Goal: Task Accomplishment & Management: Complete application form

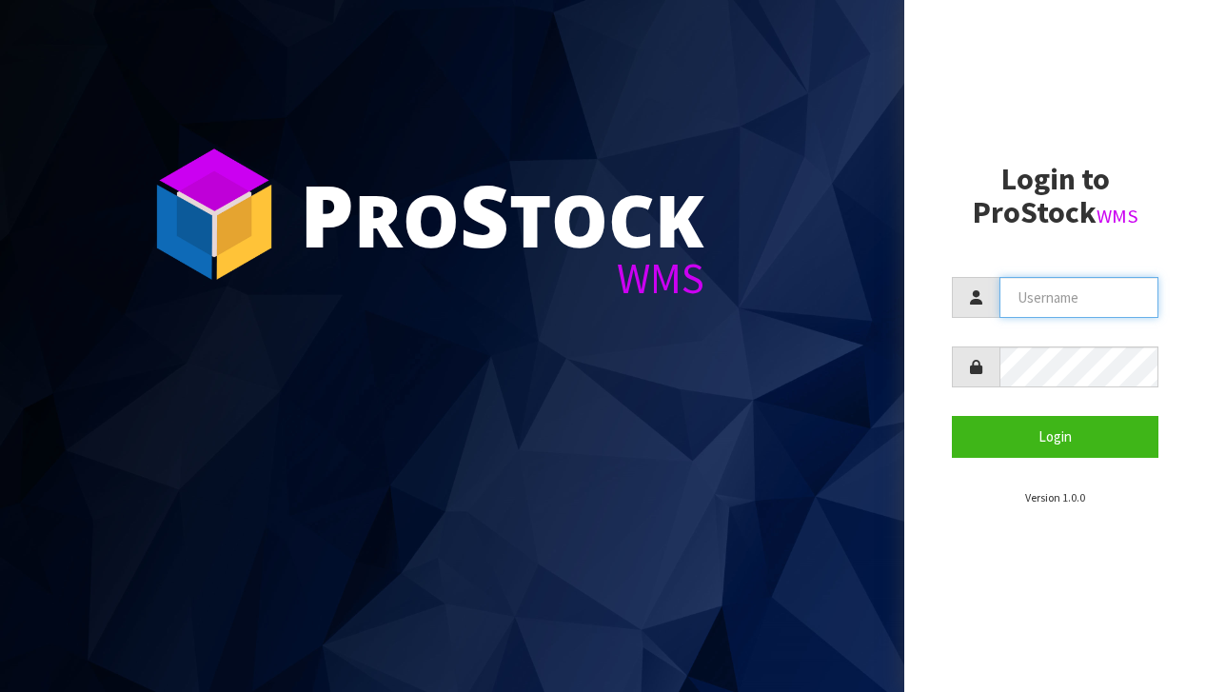
type input "[EMAIL_ADDRESS][DOMAIN_NAME]"
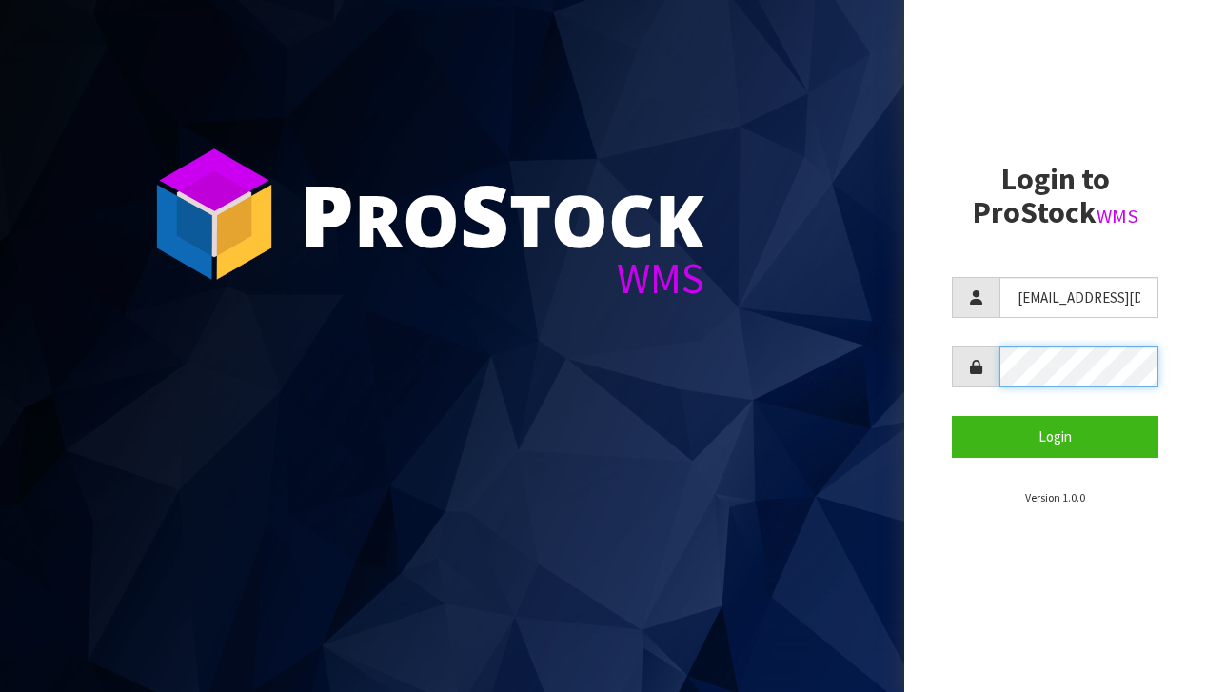
click at [1055, 436] on button "Login" at bounding box center [1055, 436] width 207 height 41
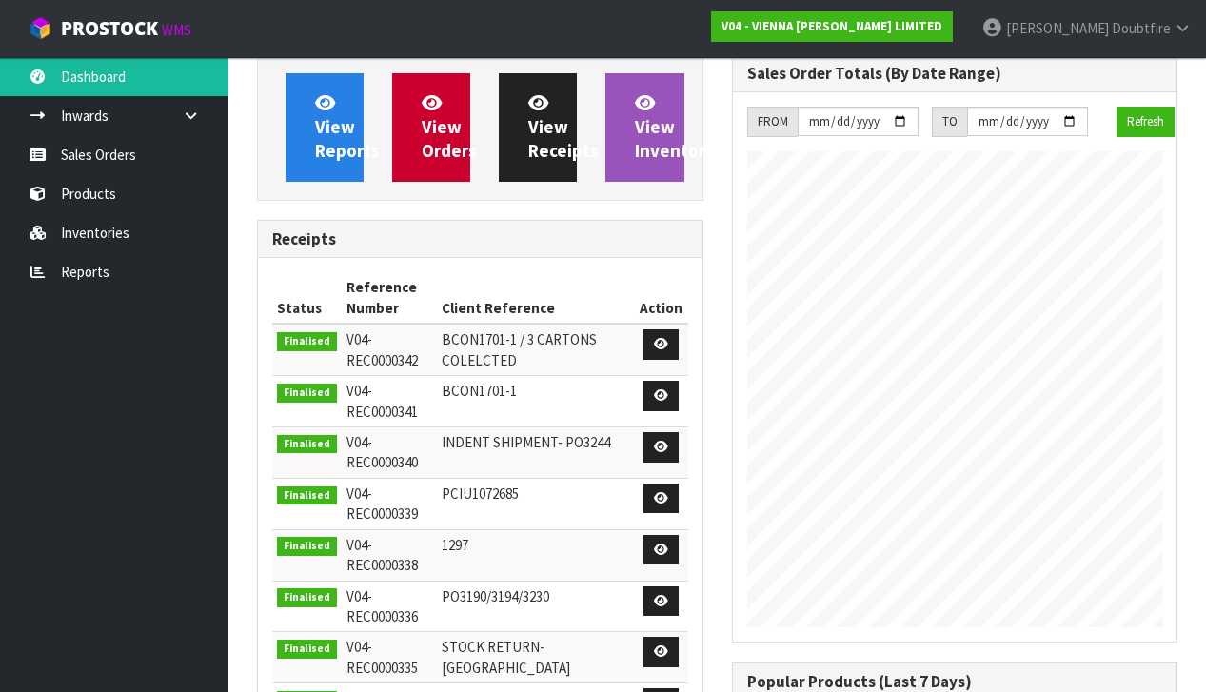
scroll to position [1290, 474]
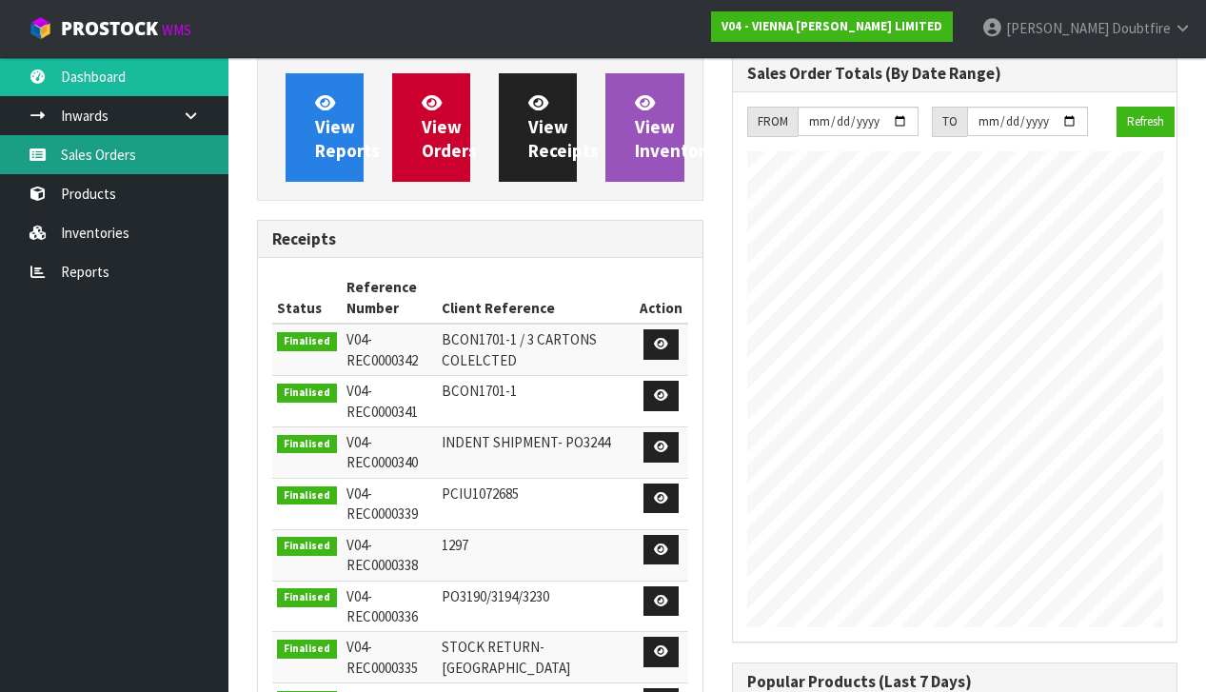
click at [102, 159] on link "Sales Orders" at bounding box center [114, 154] width 228 height 39
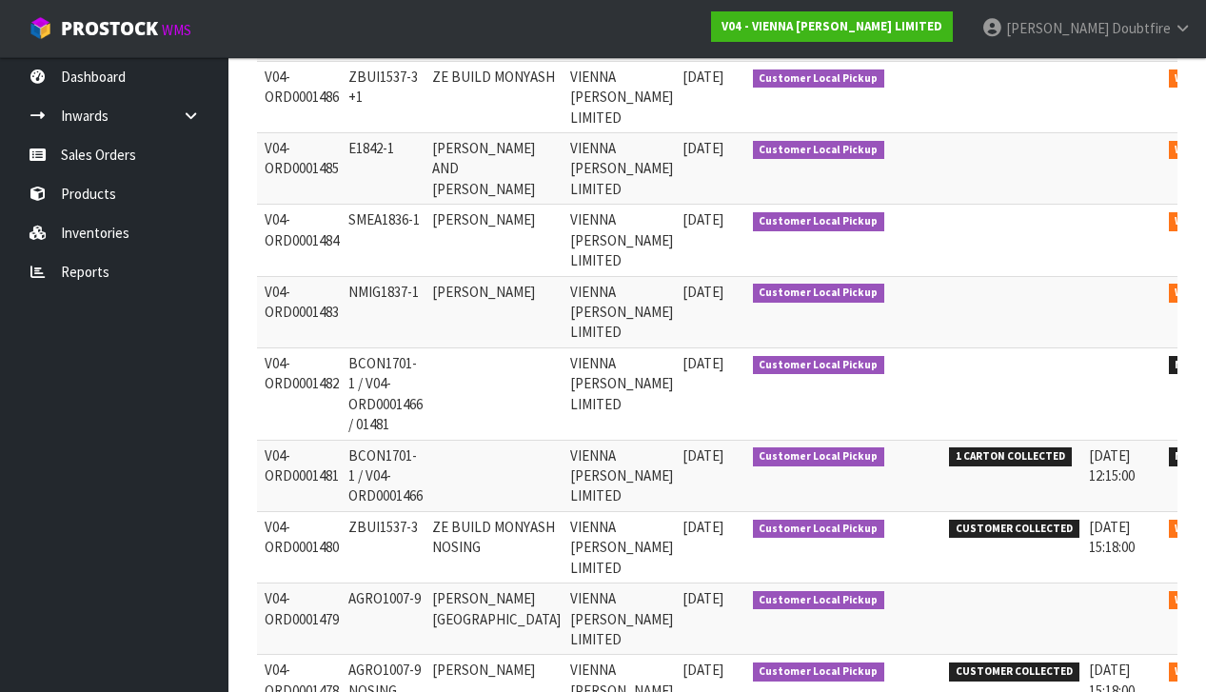
scroll to position [0, 113]
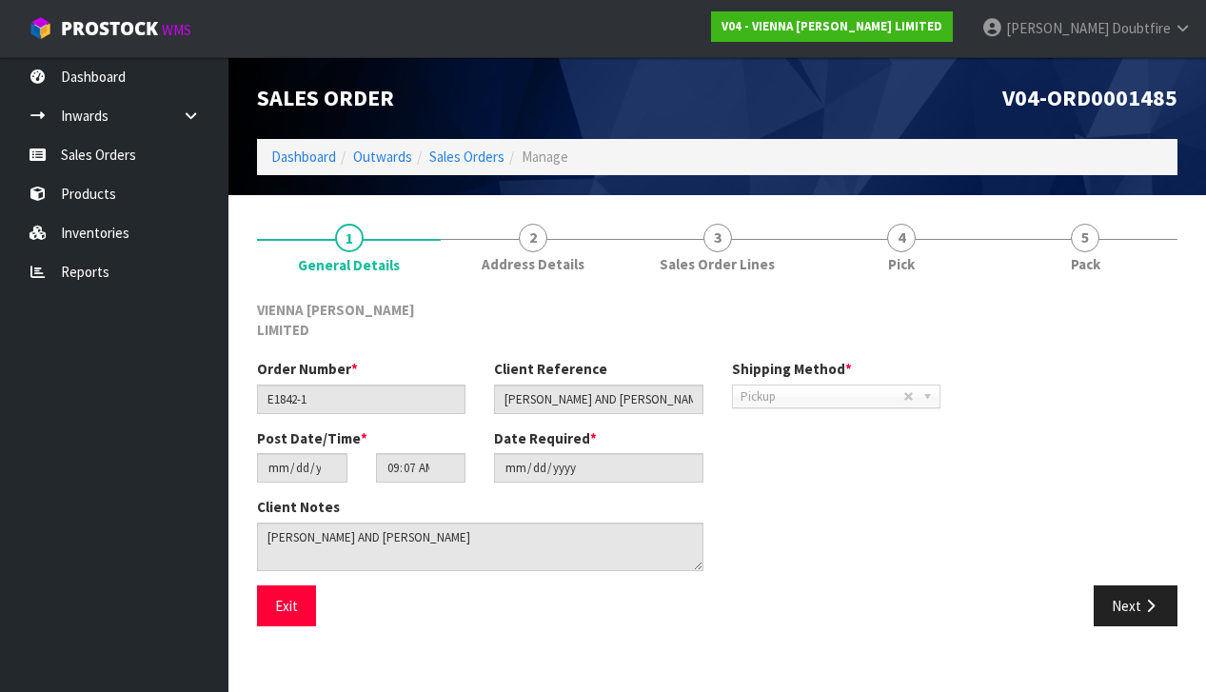
click at [1132, 586] on button "Next" at bounding box center [1136, 606] width 84 height 41
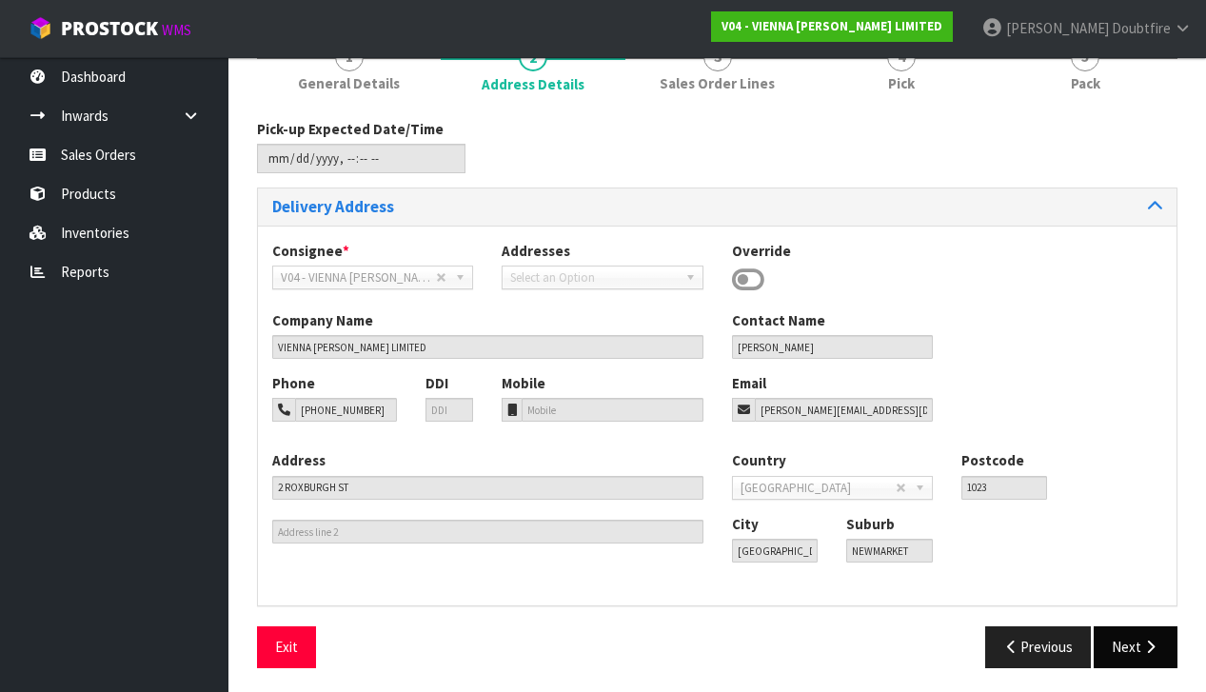
scroll to position [180, 0]
click at [1134, 631] on button "Next" at bounding box center [1136, 647] width 84 height 41
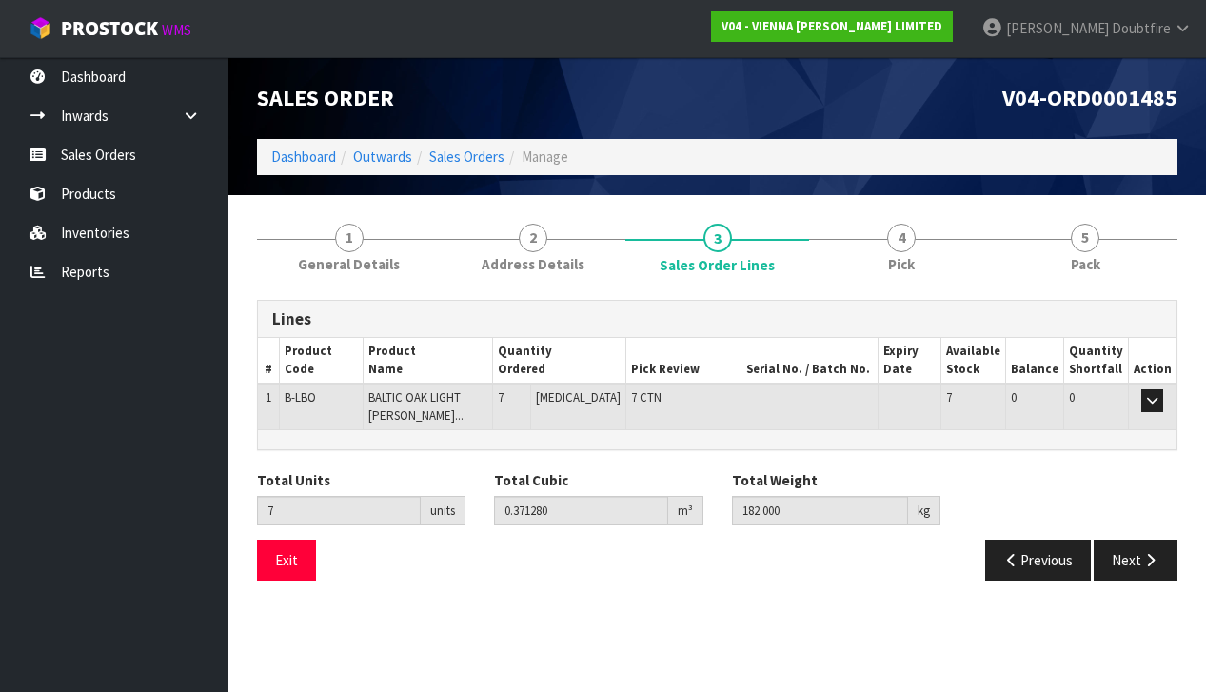
scroll to position [0, 0]
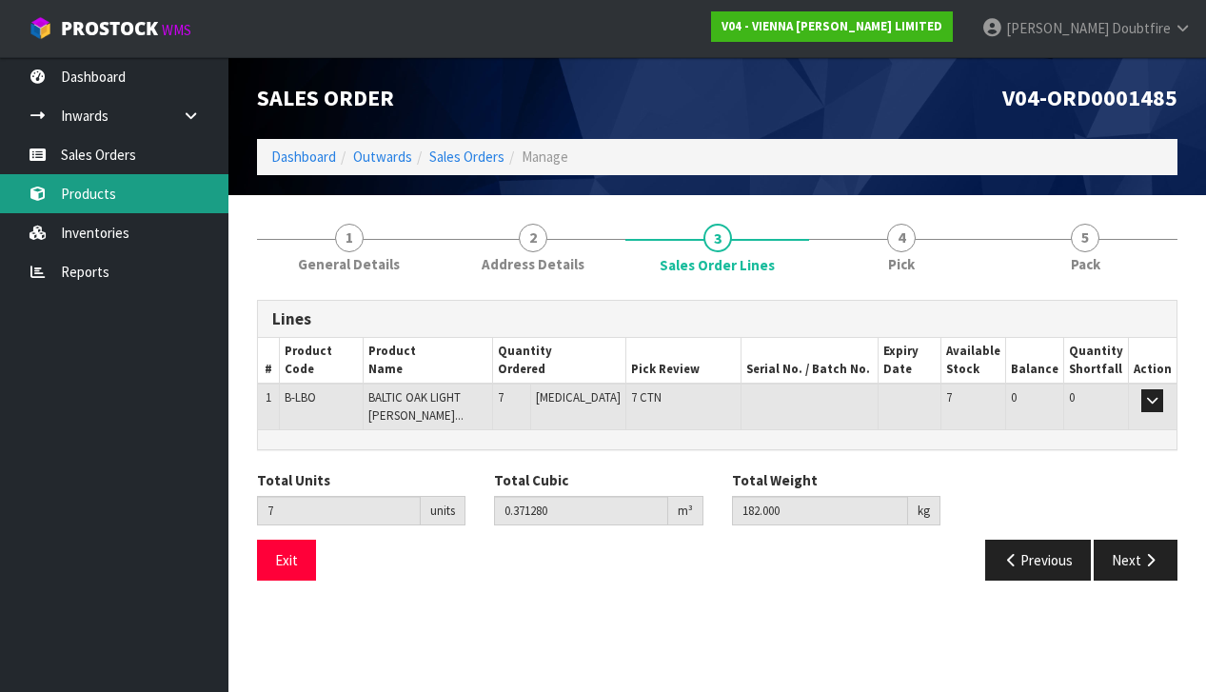
click at [83, 189] on link "Products" at bounding box center [114, 193] width 228 height 39
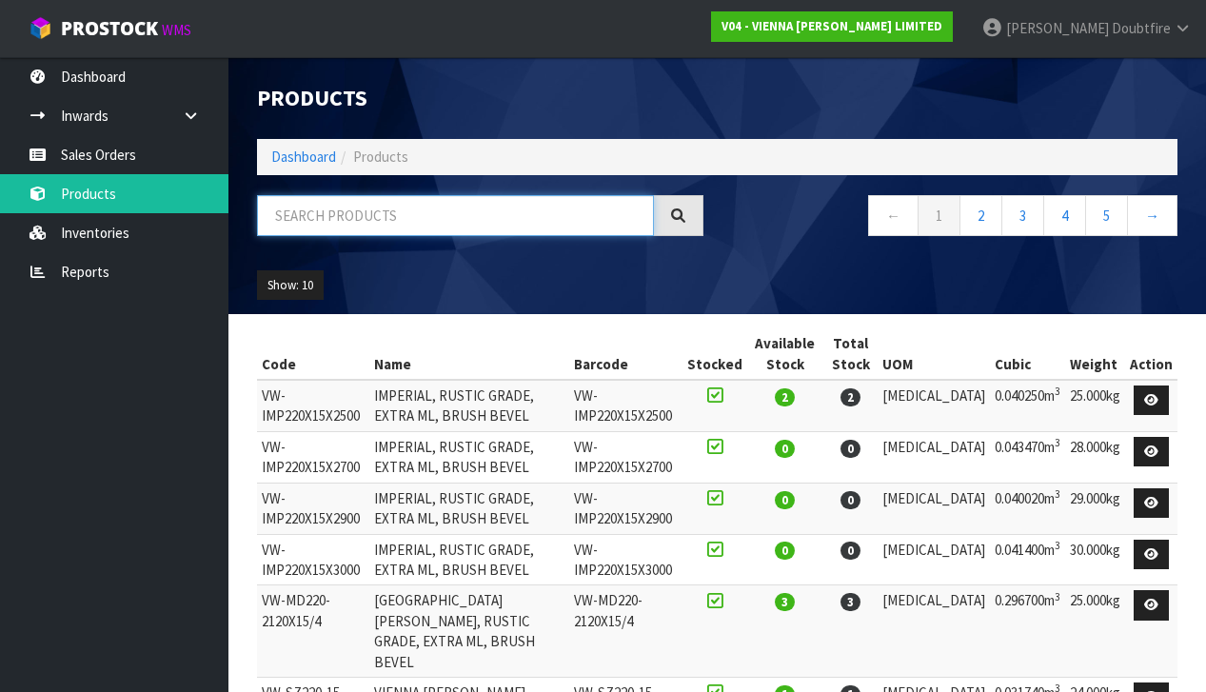
click at [338, 227] on input "text" at bounding box center [455, 215] width 397 height 41
type input "CANNES"
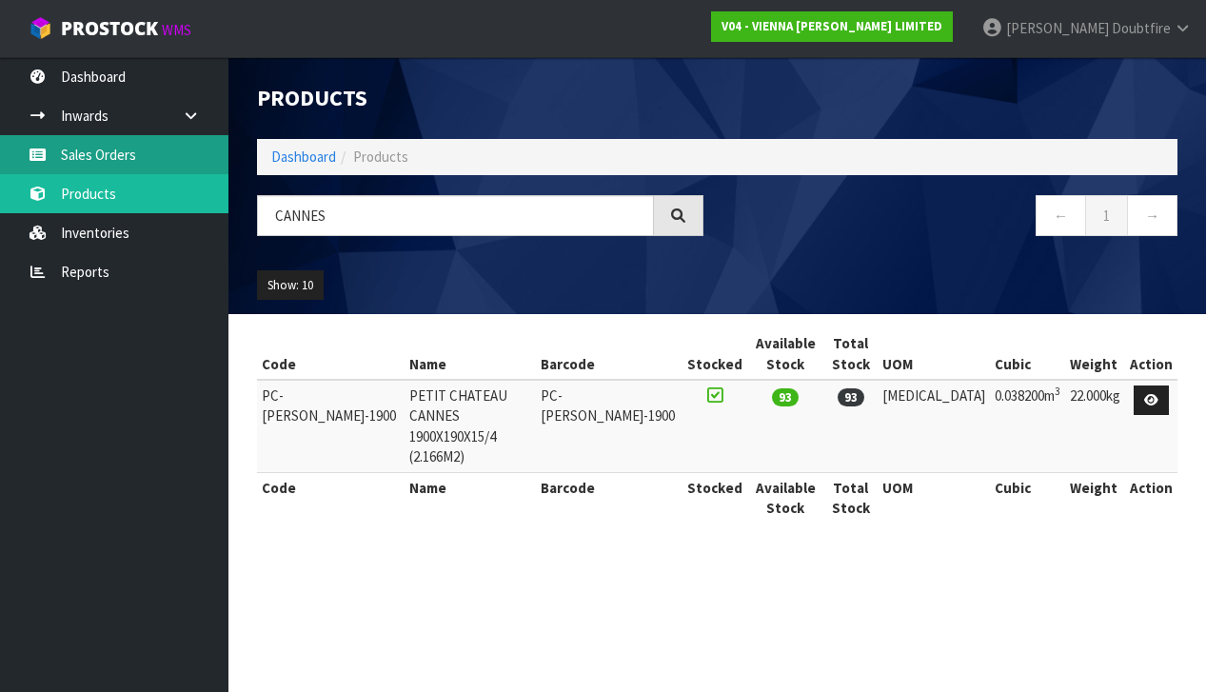
click at [91, 167] on link "Sales Orders" at bounding box center [114, 154] width 228 height 39
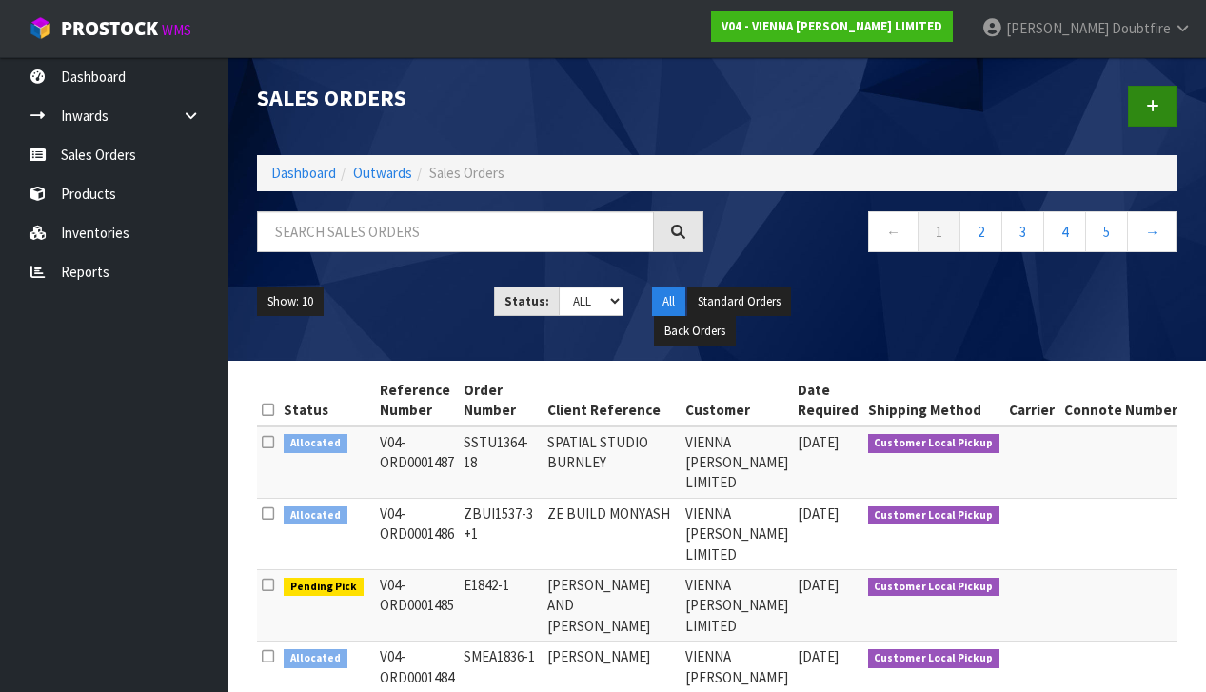
click at [1144, 105] on link at bounding box center [1153, 106] width 50 height 41
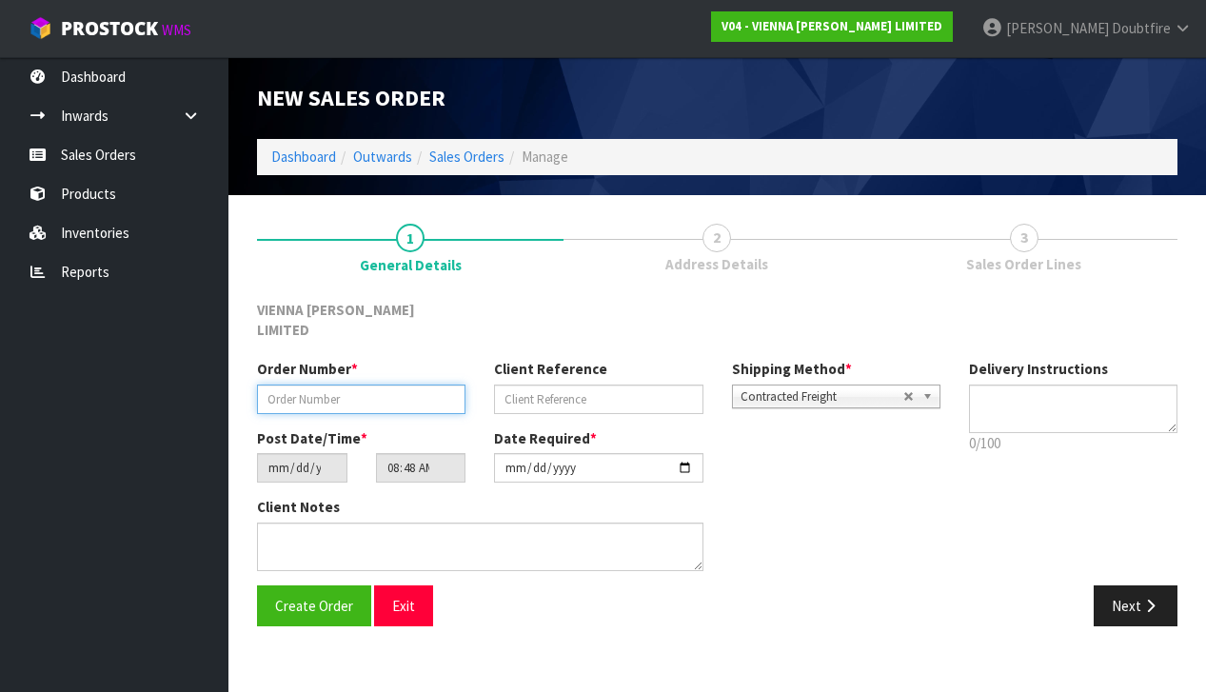
paste input "S650-145"
type input "S650-145"
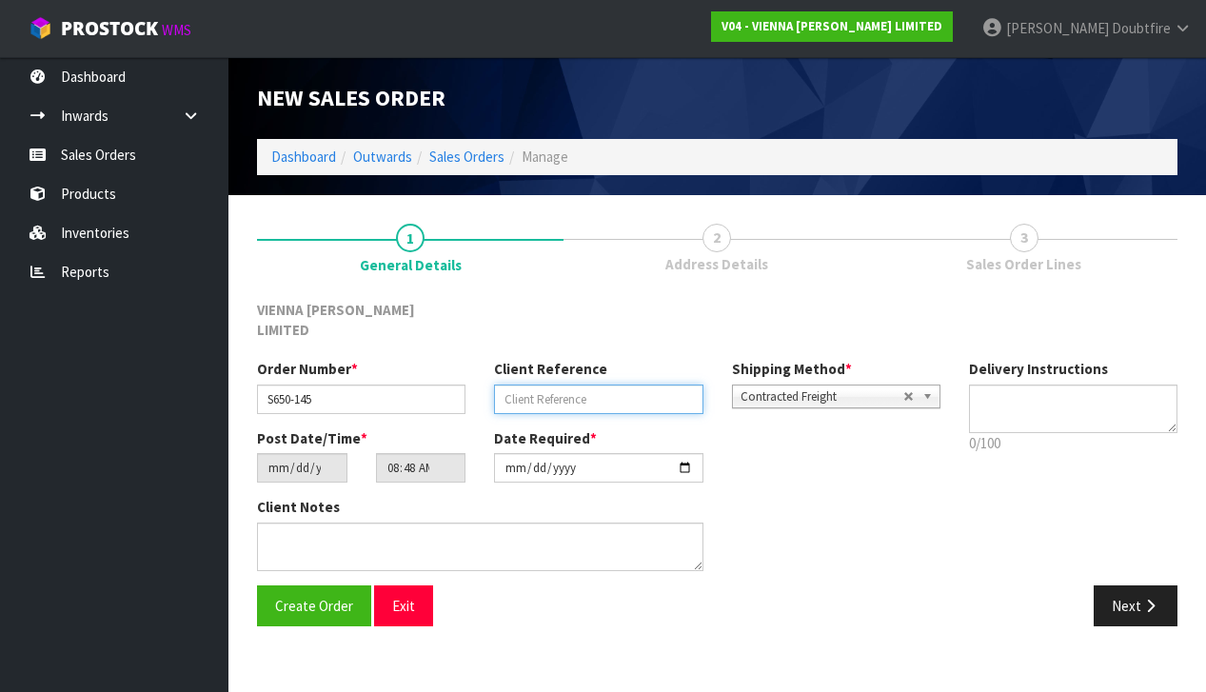
click at [545, 385] on input "text" at bounding box center [598, 400] width 209 height 30
type input "CANNES SAMPLES"
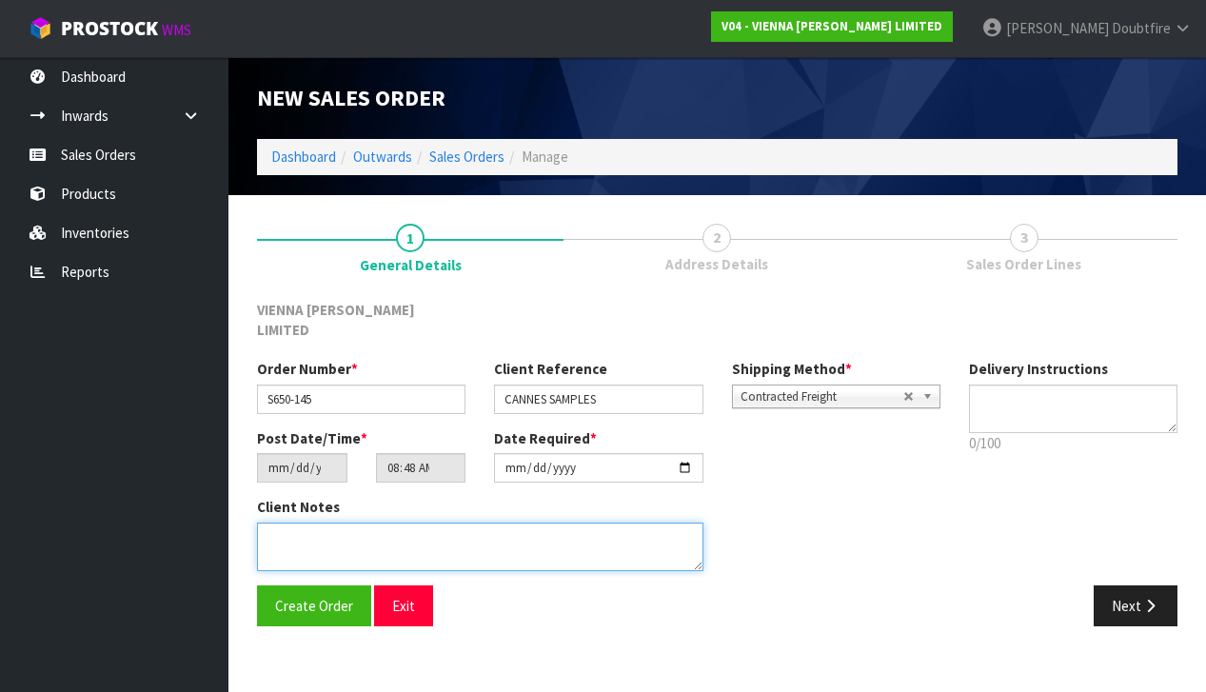
click at [387, 523] on textarea at bounding box center [480, 547] width 447 height 49
type textarea "CANNES SAMPLES"
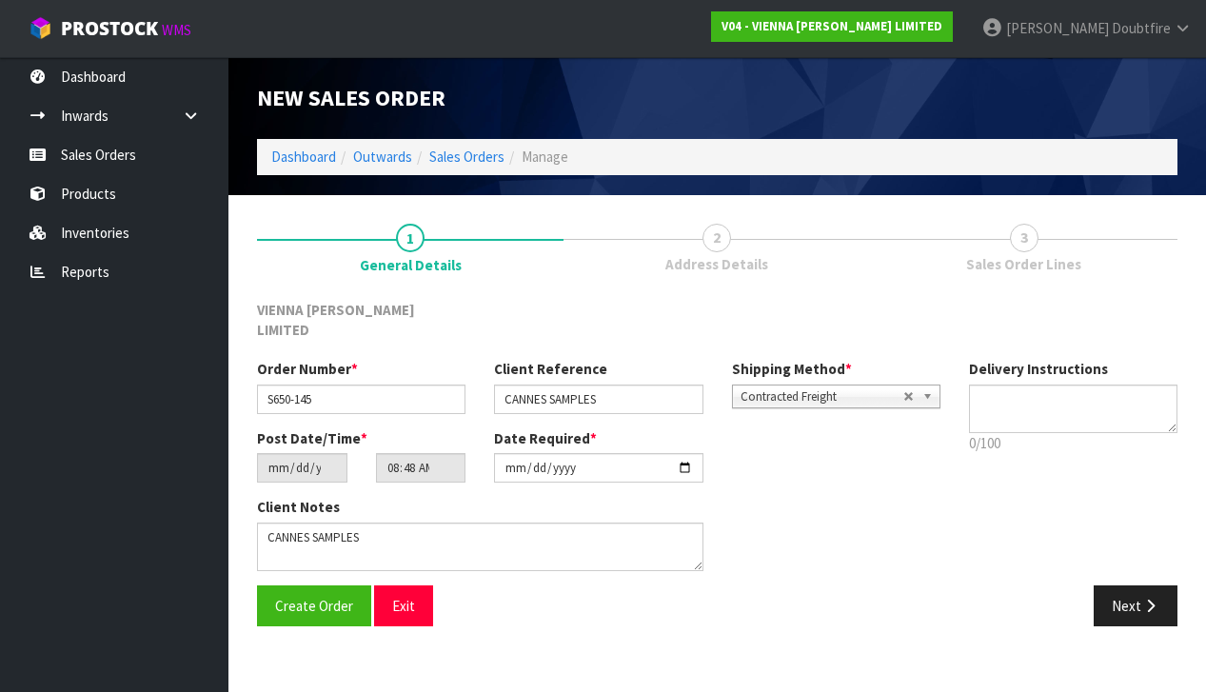
click at [829, 386] on span "Contracted Freight" at bounding box center [822, 397] width 163 height 23
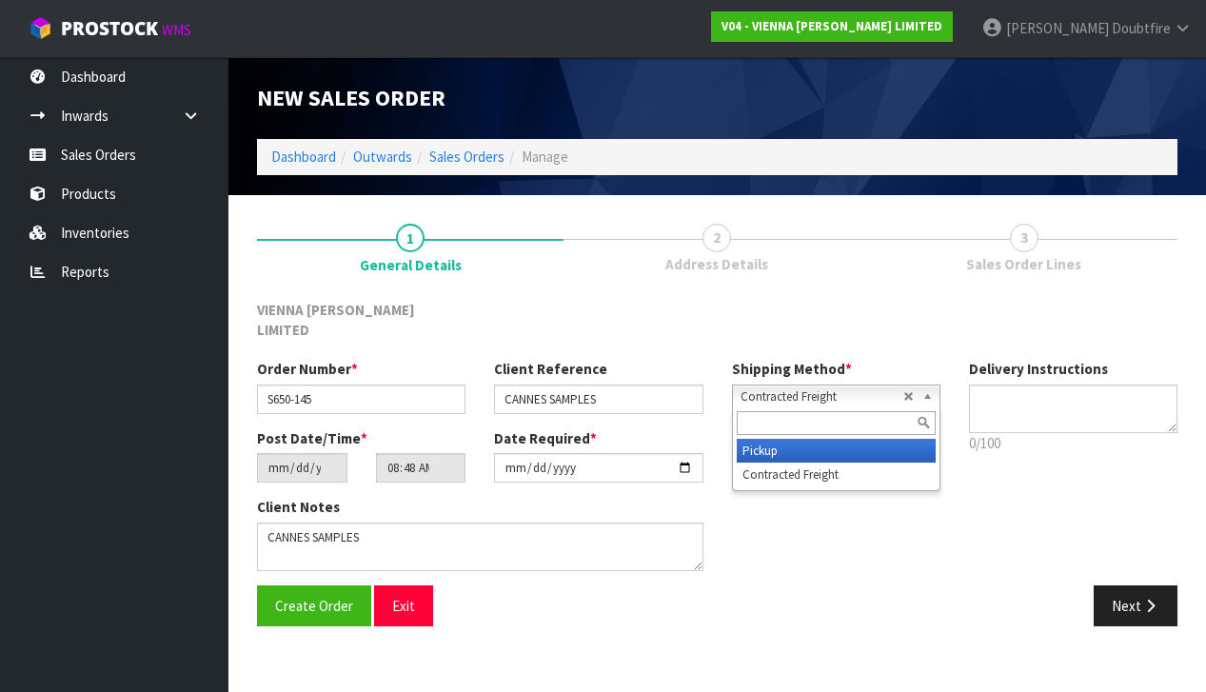
click at [791, 439] on li "Pickup" at bounding box center [836, 451] width 199 height 24
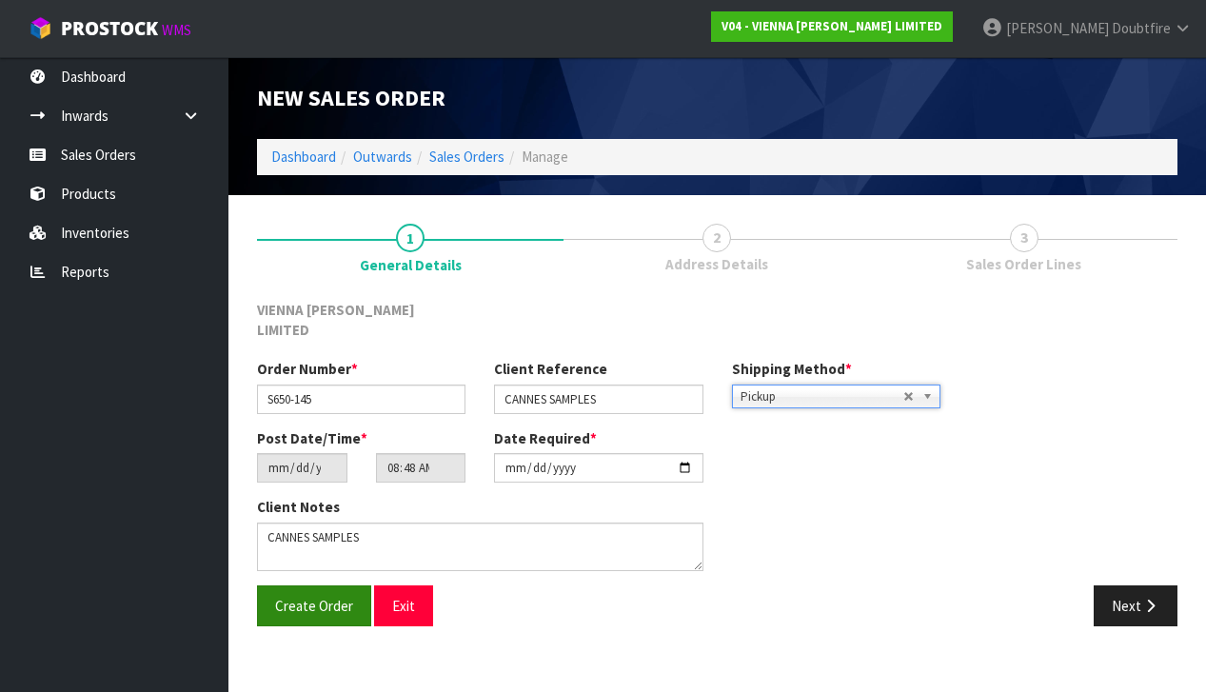
click at [299, 597] on span "Create Order" at bounding box center [314, 606] width 78 height 18
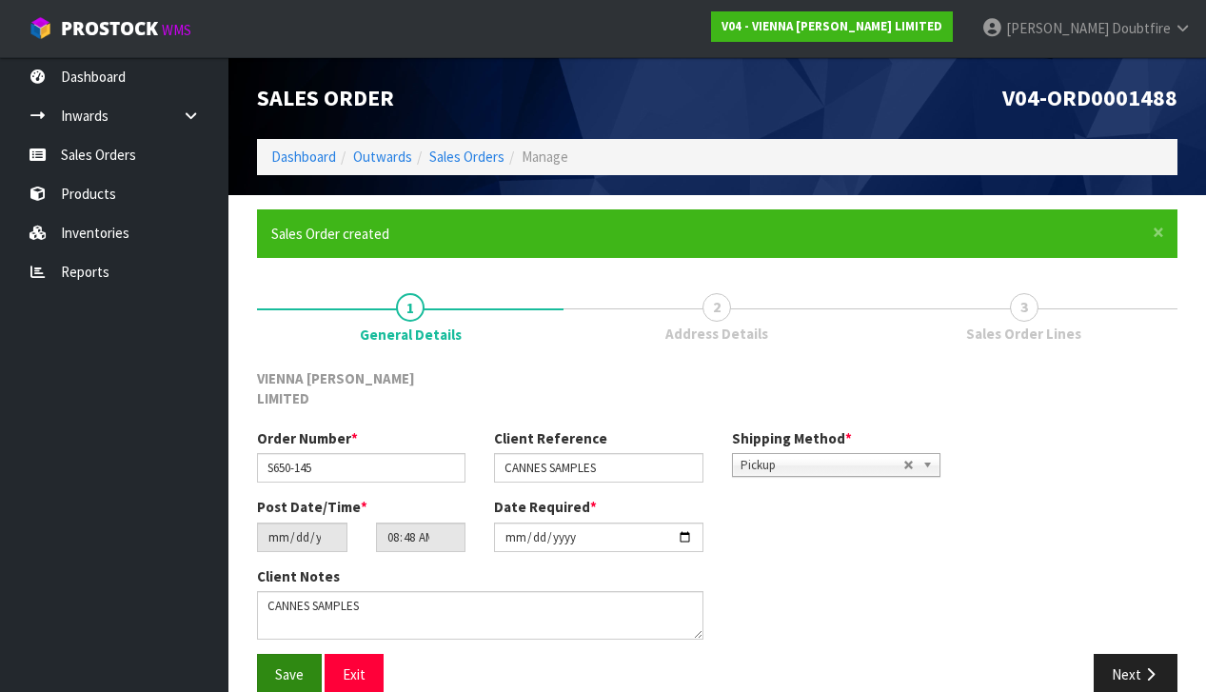
click at [288, 665] on span "Save" at bounding box center [289, 674] width 29 height 18
drag, startPoint x: 1157, startPoint y: 649, endPoint x: 1128, endPoint y: 640, distance: 30.1
click at [1157, 667] on icon "button" at bounding box center [1151, 674] width 18 height 14
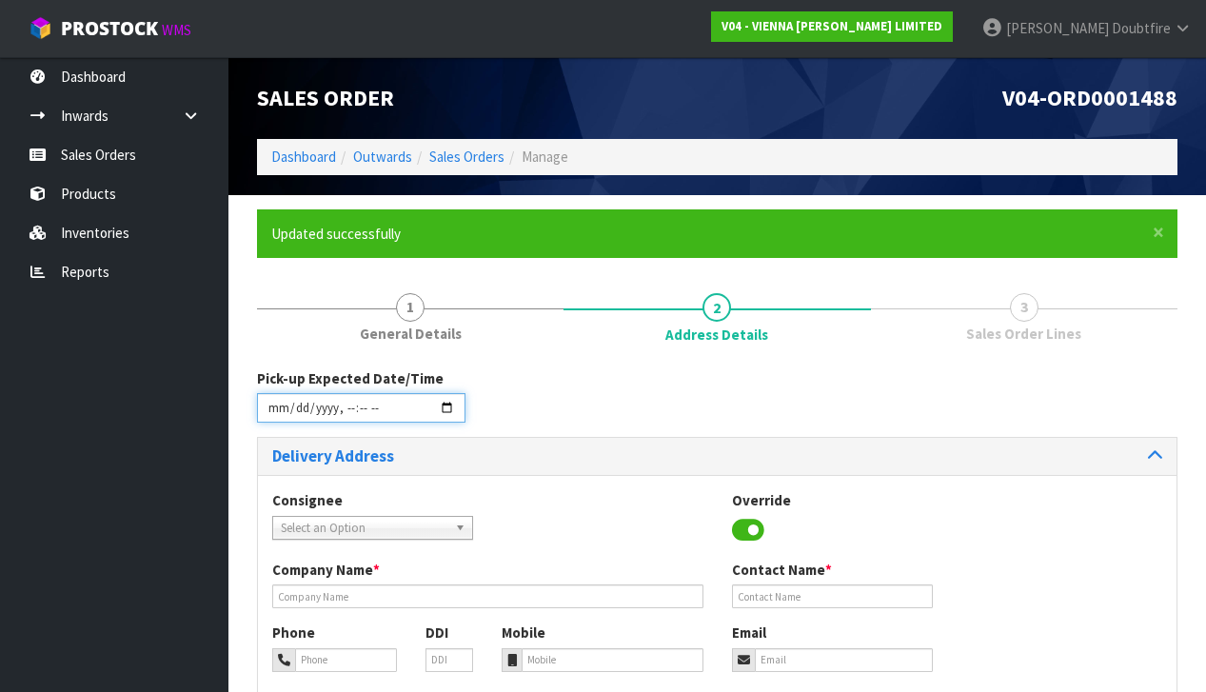
click at [273, 420] on input "datetime-local" at bounding box center [361, 408] width 209 height 30
drag, startPoint x: 646, startPoint y: 393, endPoint x: 583, endPoint y: 393, distance: 63.8
click at [646, 393] on div "Pick-up Expected Date/Time" at bounding box center [717, 402] width 949 height 69
click at [344, 419] on input "datetime-local" at bounding box center [361, 408] width 209 height 30
click at [501, 415] on div "Pick-up Expected Date/Time" at bounding box center [717, 402] width 949 height 69
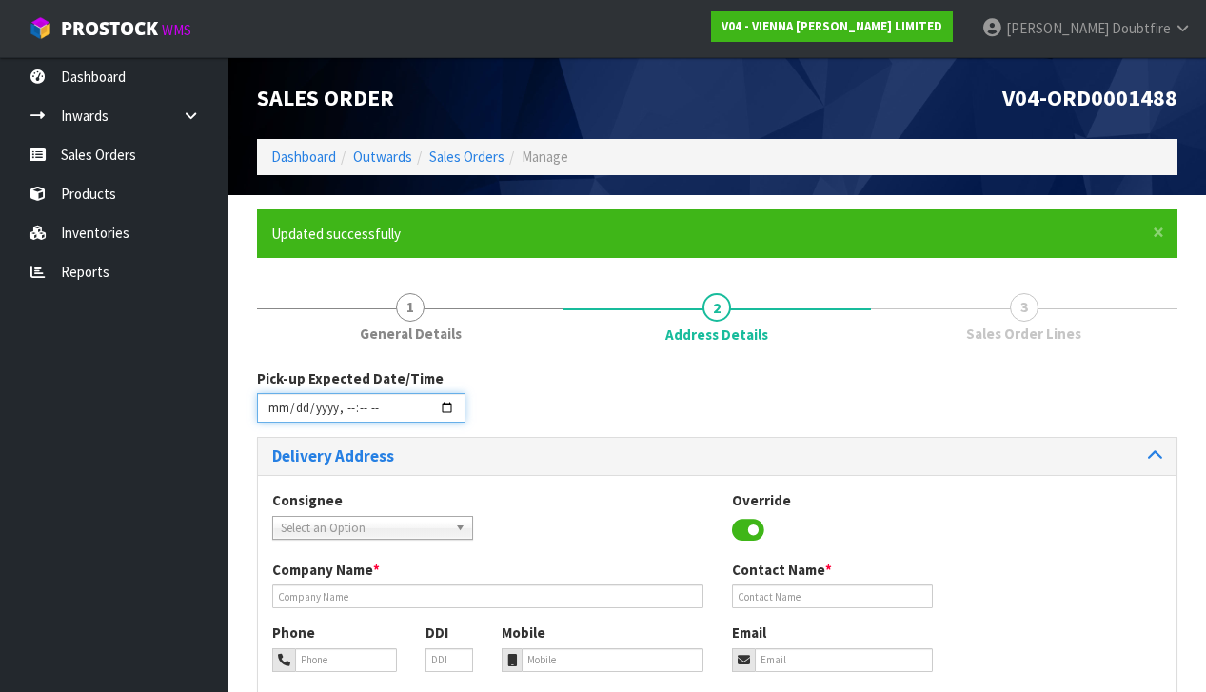
click at [344, 421] on input "datetime-local" at bounding box center [361, 408] width 209 height 30
click at [526, 394] on div "Pick-up Expected Date/Time" at bounding box center [717, 402] width 949 height 69
click at [360, 418] on input "datetime-local" at bounding box center [361, 408] width 209 height 30
type input "[DATE]T11:00"
click at [498, 411] on div "Pick-up Expected Date/Time" at bounding box center [717, 402] width 949 height 69
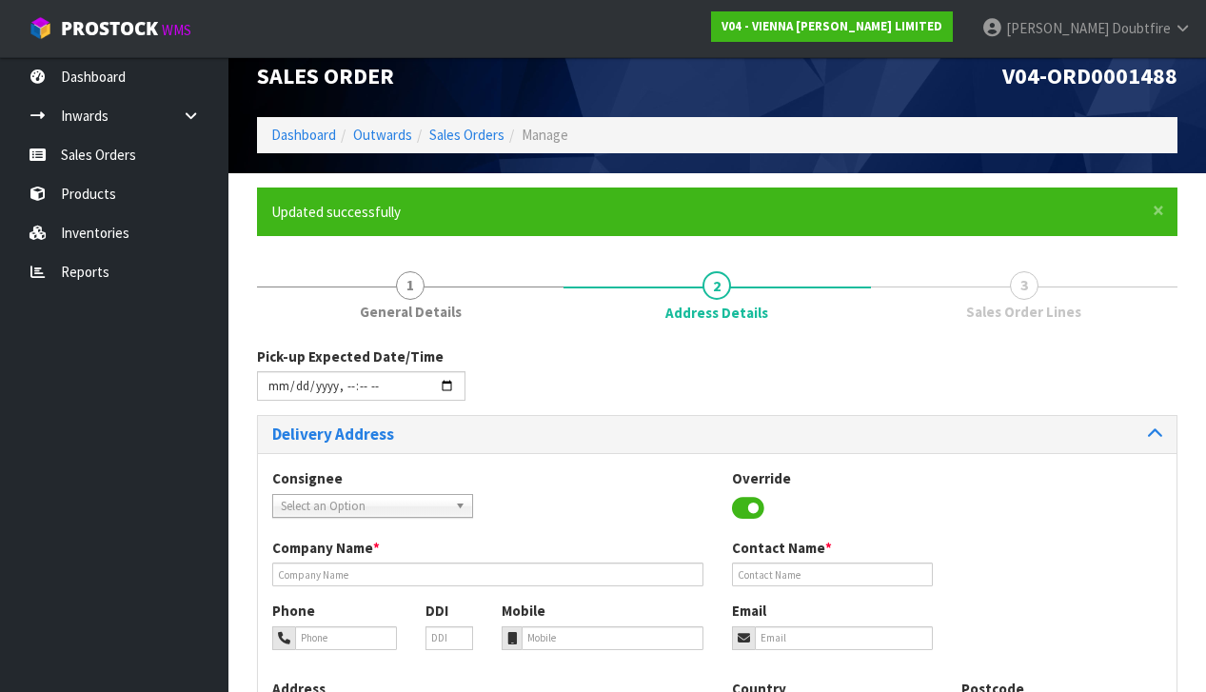
scroll to position [34, 0]
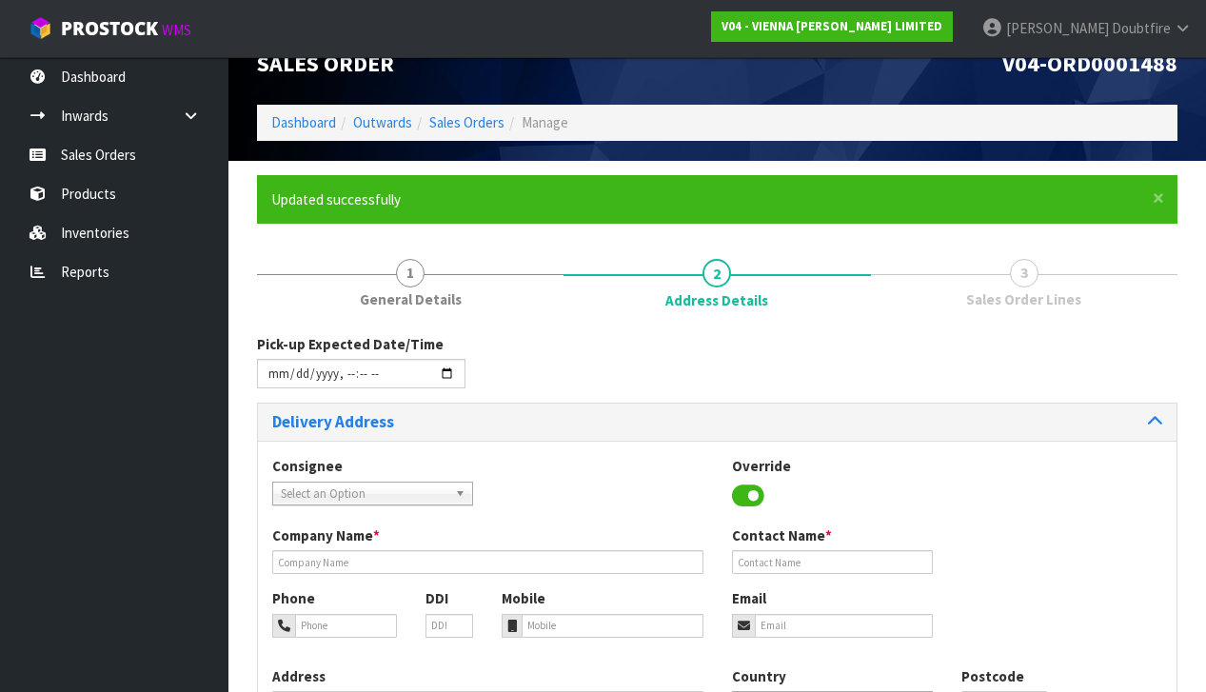
click at [333, 492] on span "Select an Option" at bounding box center [364, 494] width 167 height 23
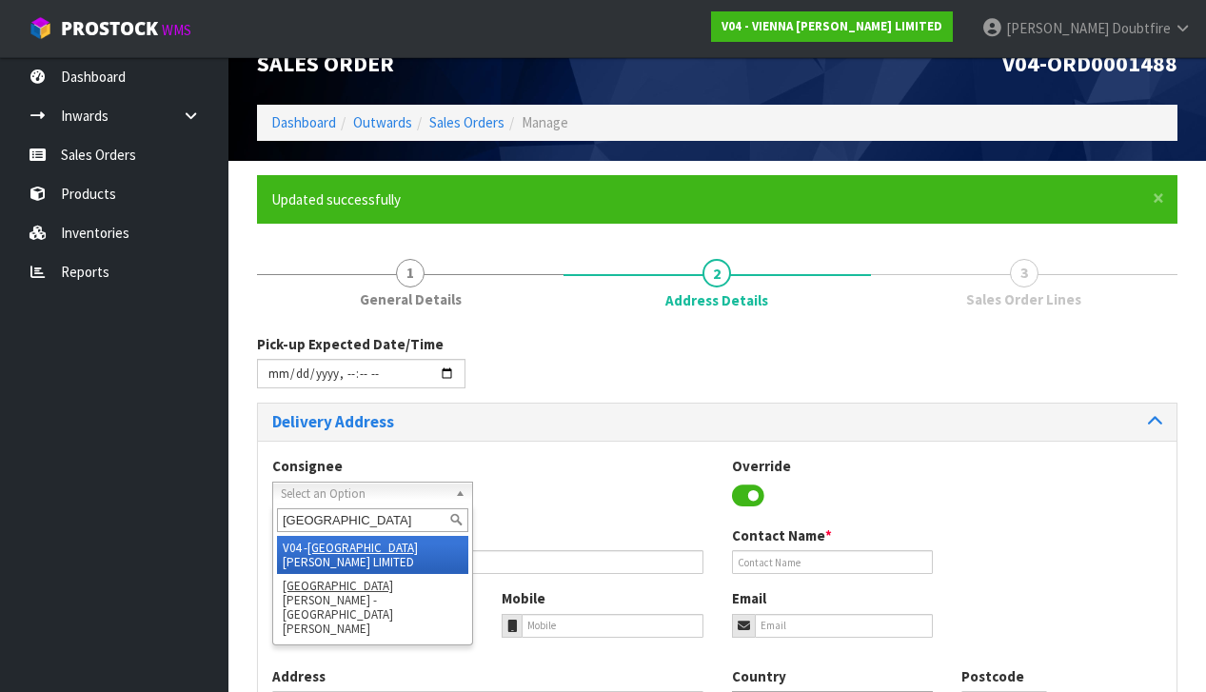
type input "[GEOGRAPHIC_DATA]"
click at [358, 545] on li "V04 - VIENNA [PERSON_NAME] LIMITED" at bounding box center [372, 555] width 191 height 38
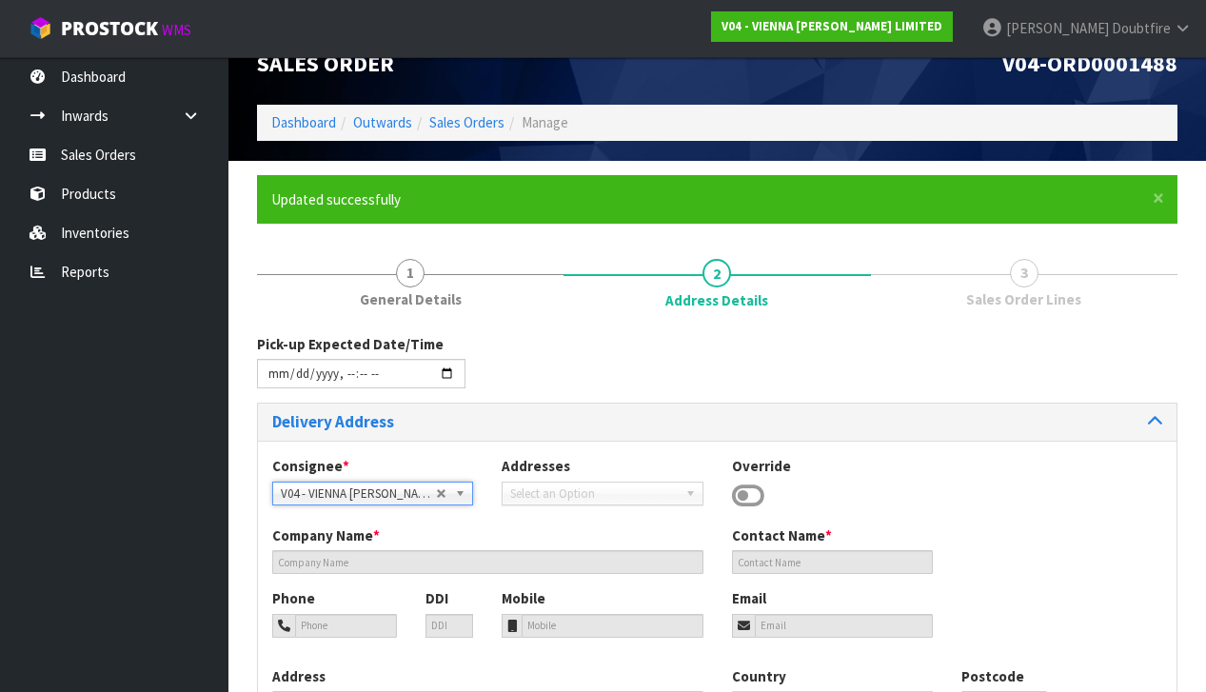
type input "VIENNA [PERSON_NAME] LIMITED"
type input "[PERSON_NAME]"
type input "[PHONE_NUMBER]"
type input "[PERSON_NAME][EMAIL_ADDRESS][DOMAIN_NAME]"
type input "2 ROXBURGH ST"
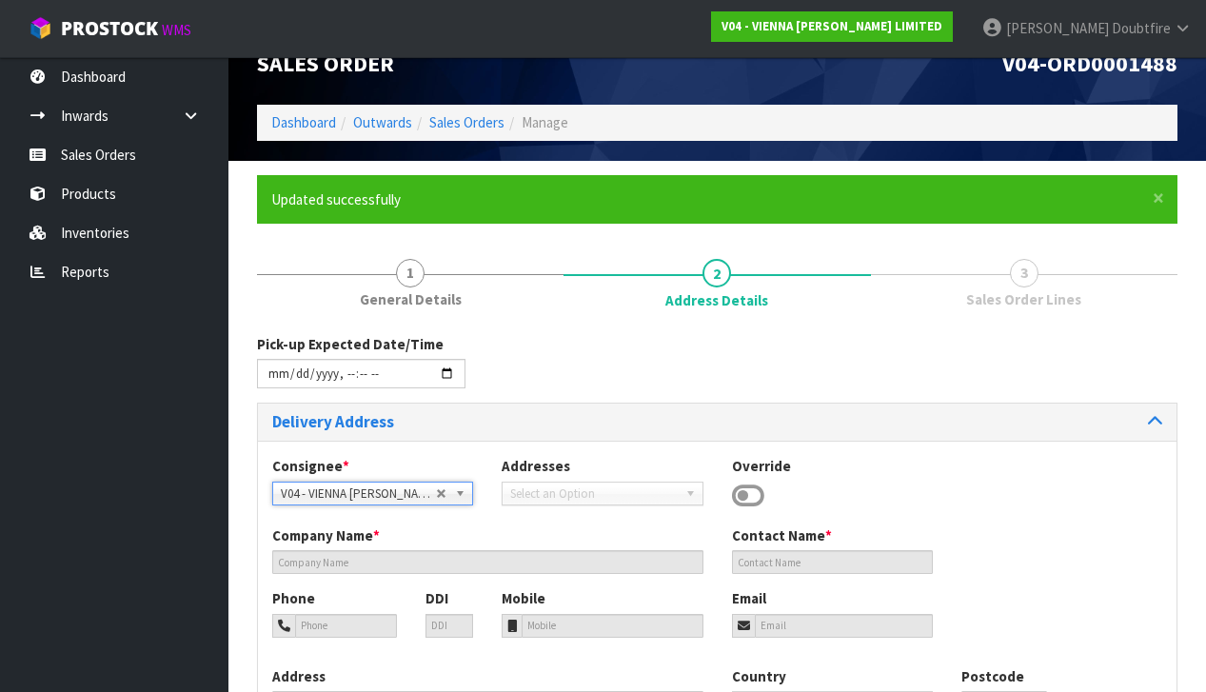
type input "1023"
type input "[GEOGRAPHIC_DATA]"
type input "NEWMARKET"
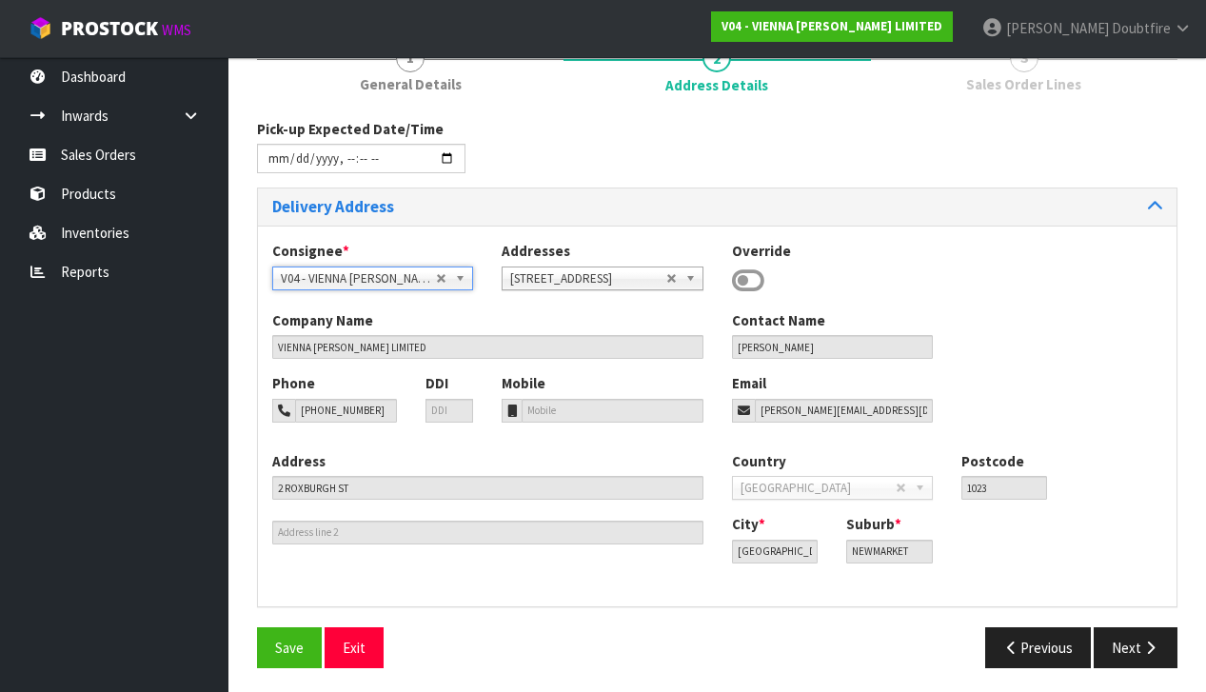
scroll to position [248, 0]
click at [296, 636] on div "Pick-up Expected Date/Time Delivery Address Consignee * 000001.BAY MECHANICS - …" at bounding box center [717, 402] width 921 height 564
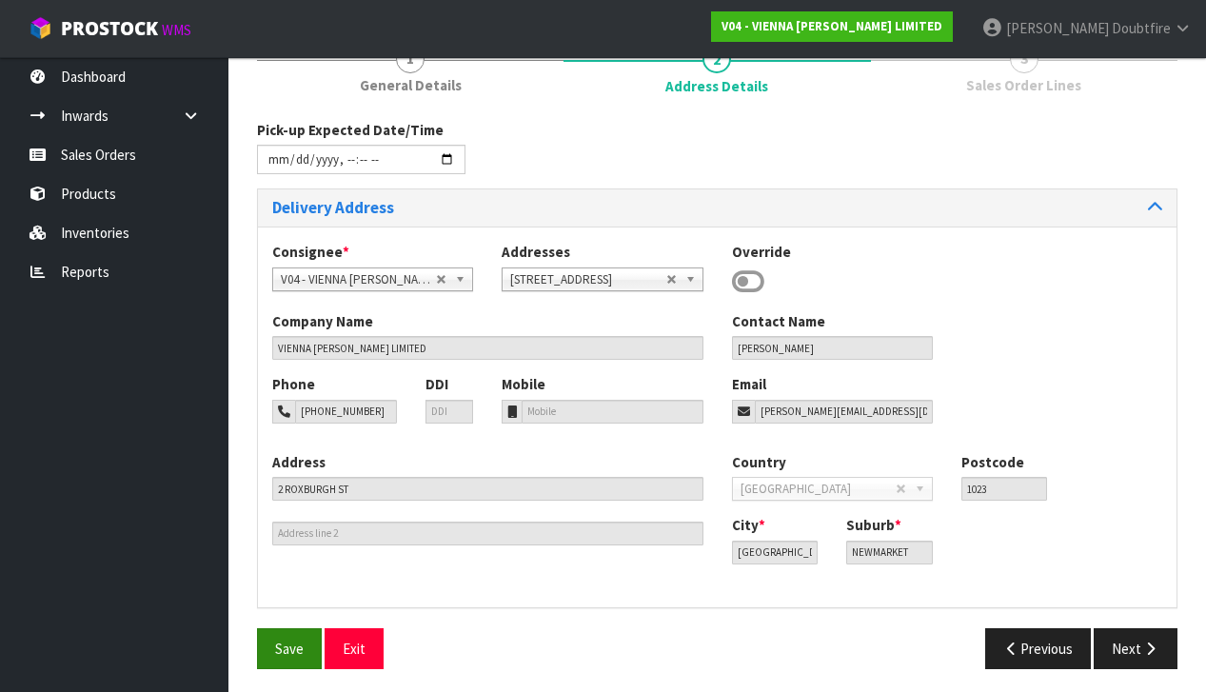
click at [296, 640] on span "Save" at bounding box center [289, 649] width 29 height 18
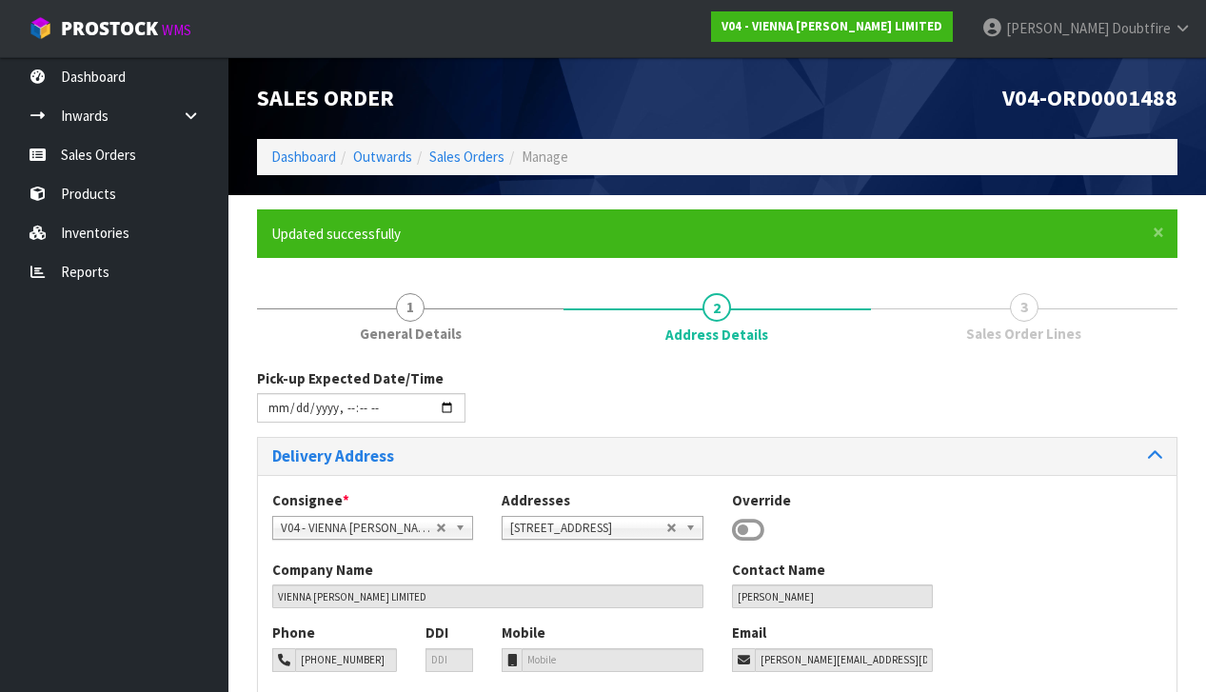
type input "[DATE]T11:00"
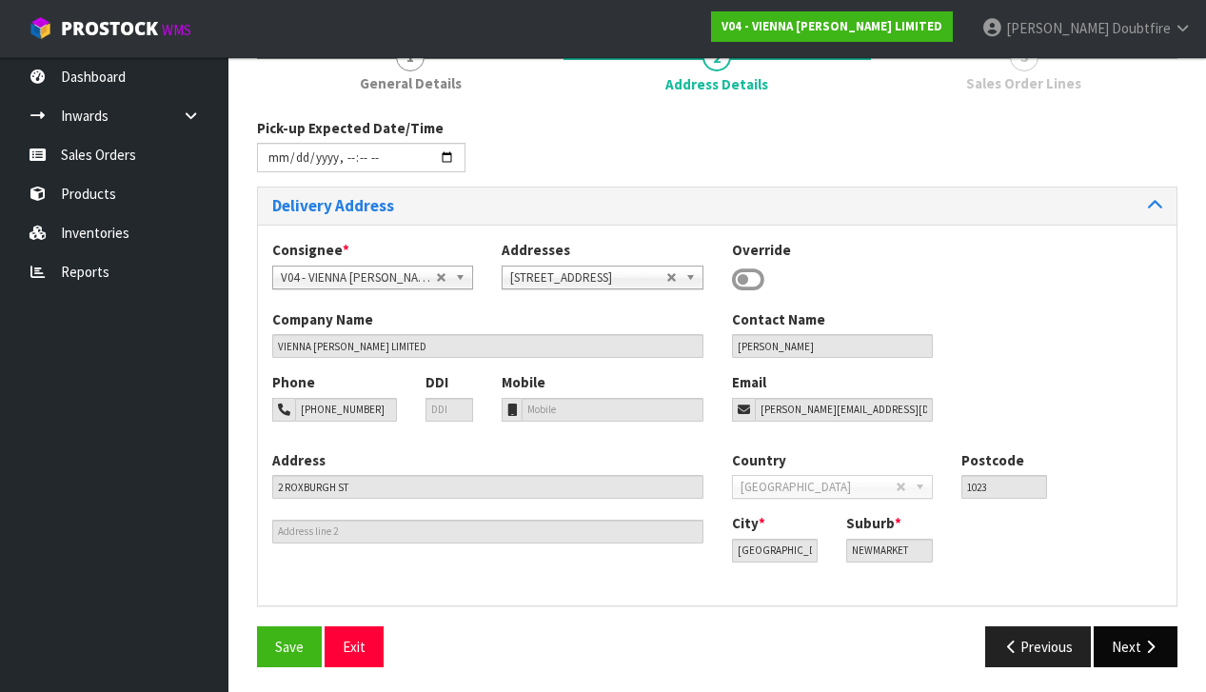
scroll to position [249, 0]
click at [1140, 644] on button "Next" at bounding box center [1136, 647] width 84 height 41
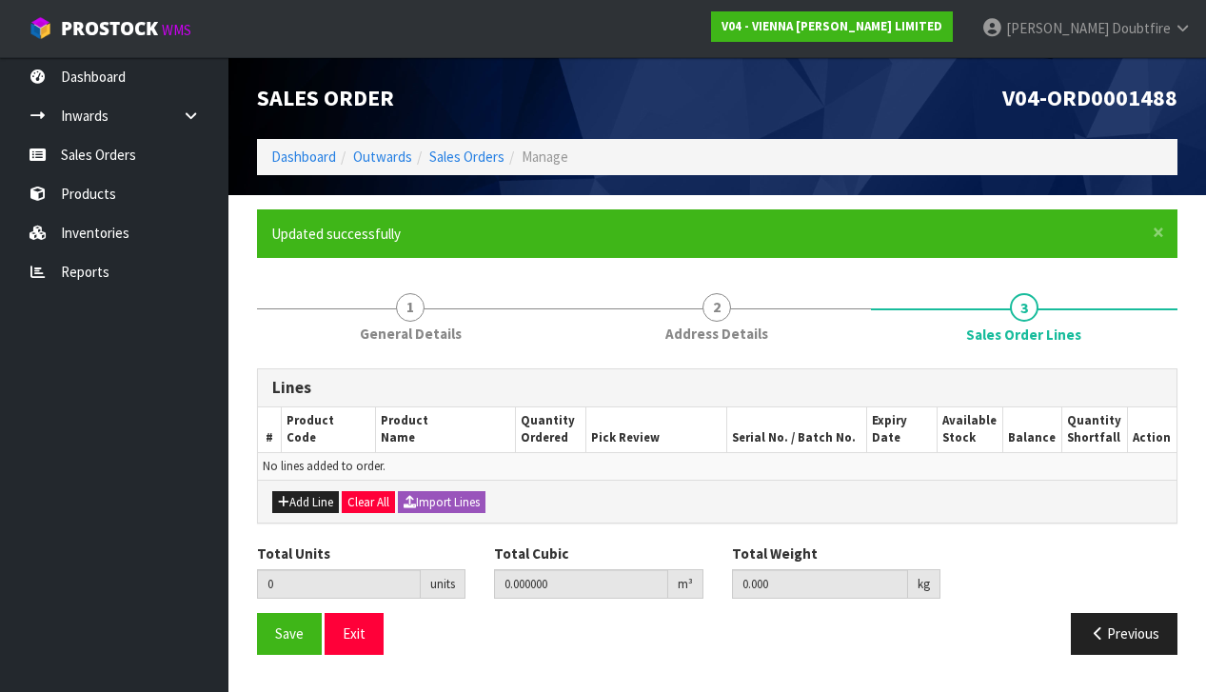
click at [299, 491] on button "Add Line" at bounding box center [305, 502] width 67 height 23
type input "0"
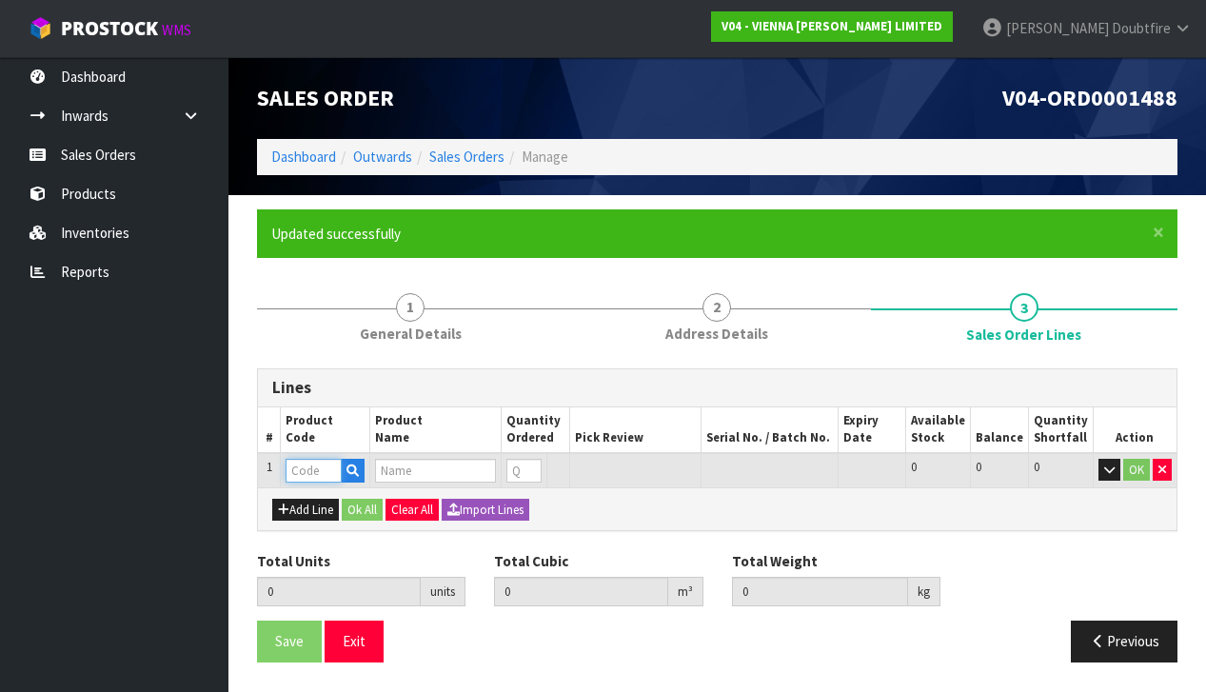
click at [303, 468] on input "text" at bounding box center [314, 471] width 56 height 24
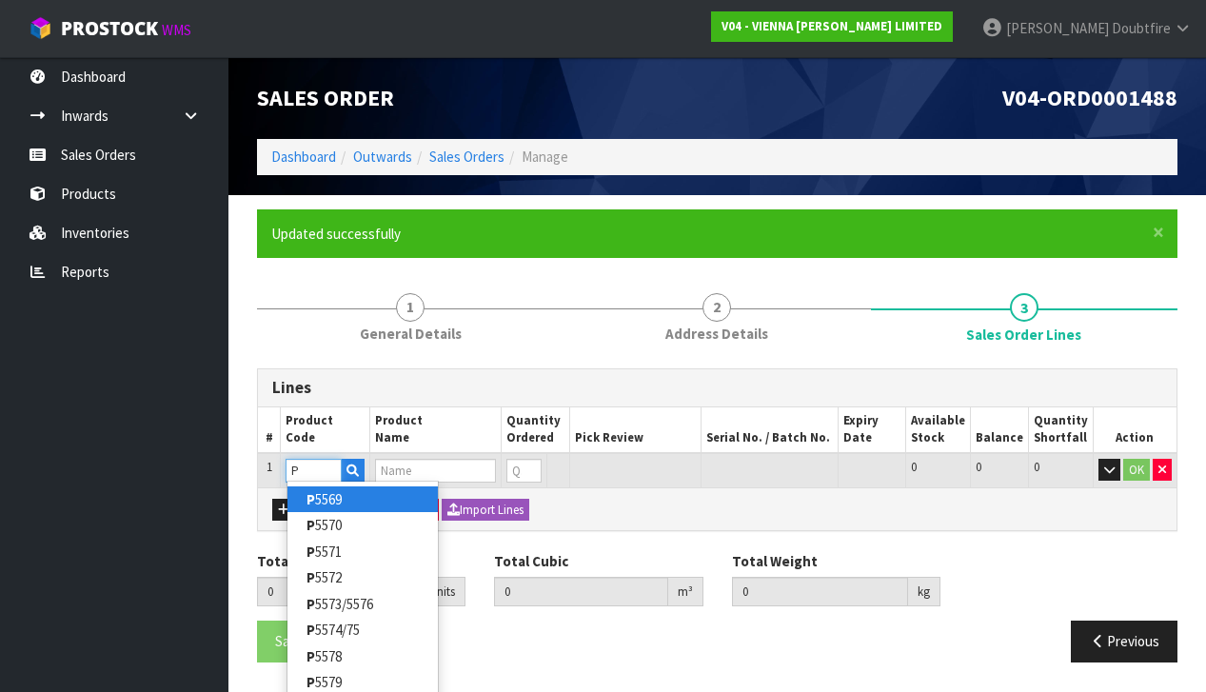
type input "PC"
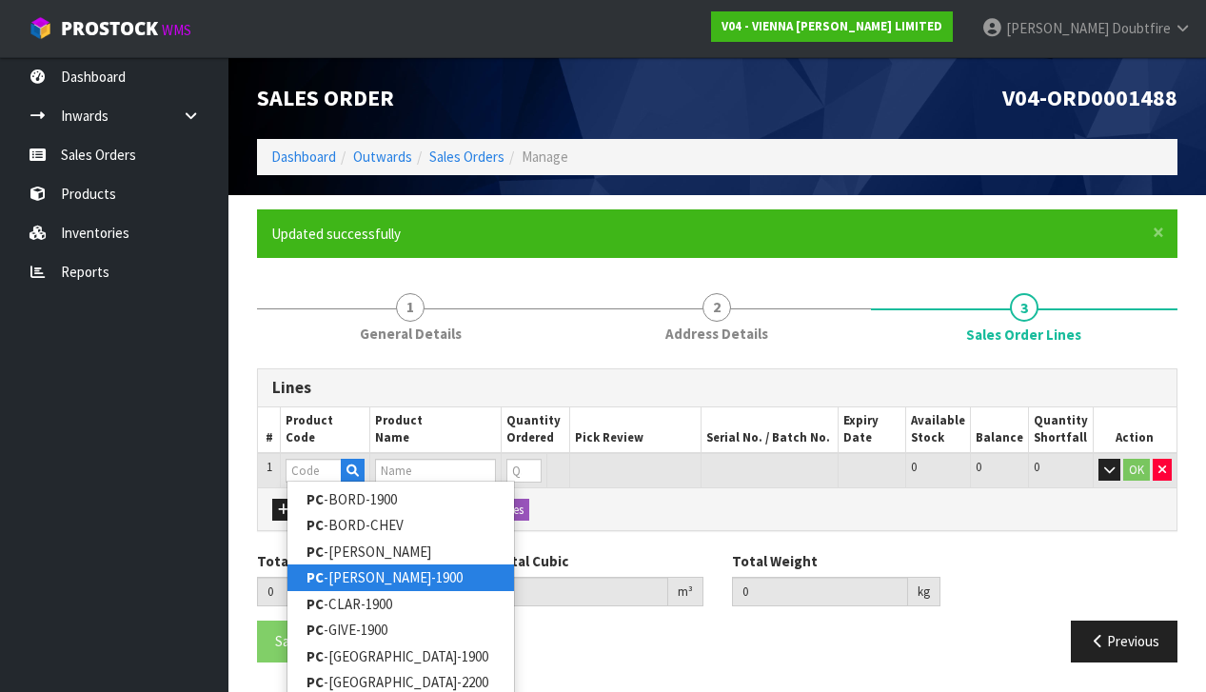
click at [335, 576] on link "PC -[PERSON_NAME]-1900" at bounding box center [401, 578] width 227 height 26
type input "PC-[PERSON_NAME]-1900"
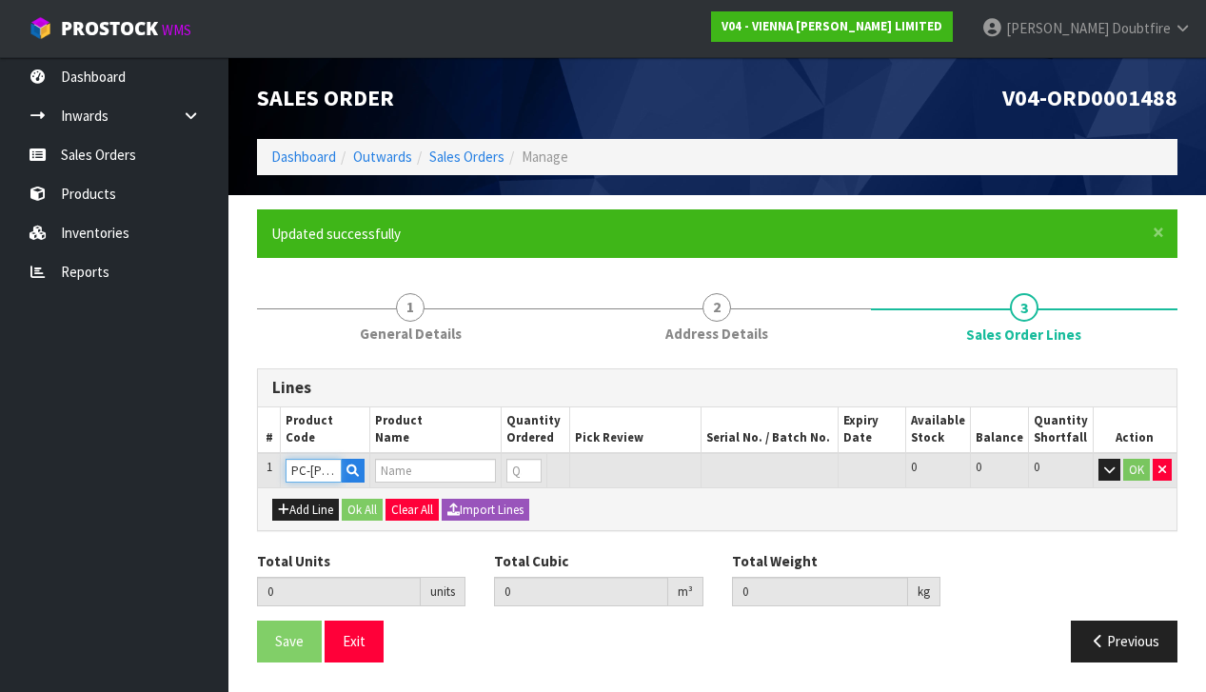
type input "0.000000"
type input "0.000"
type input "PETIT CHATEAU CANNES 1900X190X15/4 (2.166M2)"
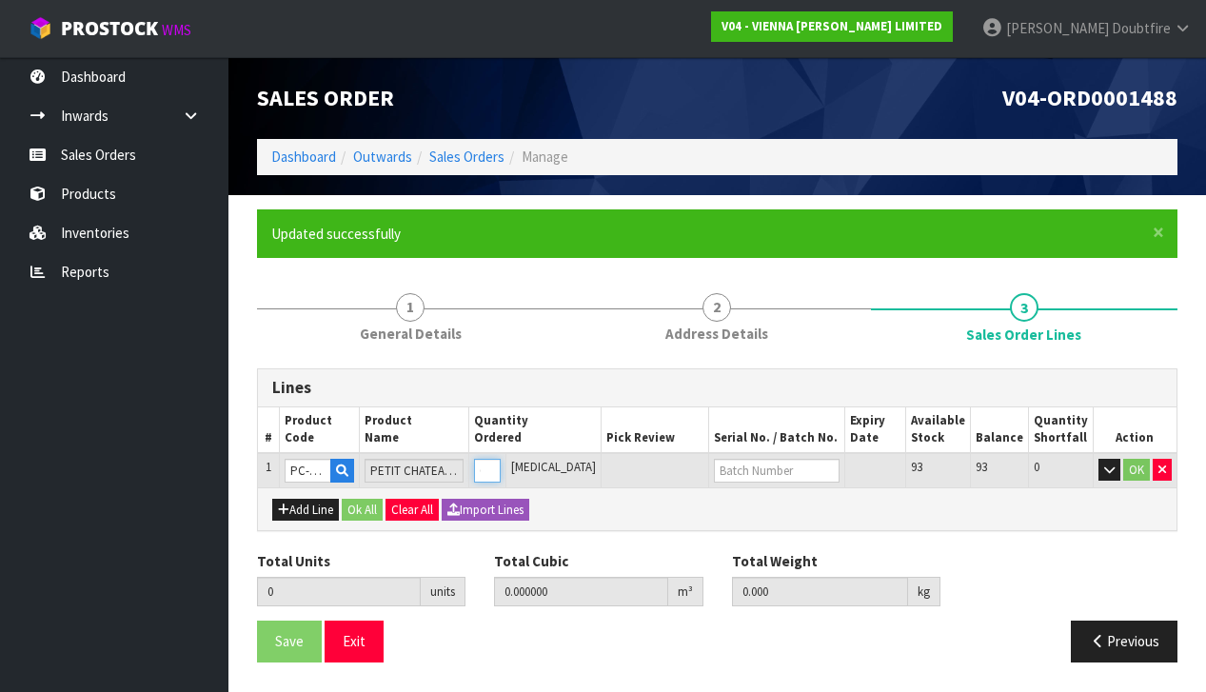
type input "1"
type input "0.0382"
type input "22"
click at [490, 462] on input "1" at bounding box center [478, 471] width 25 height 24
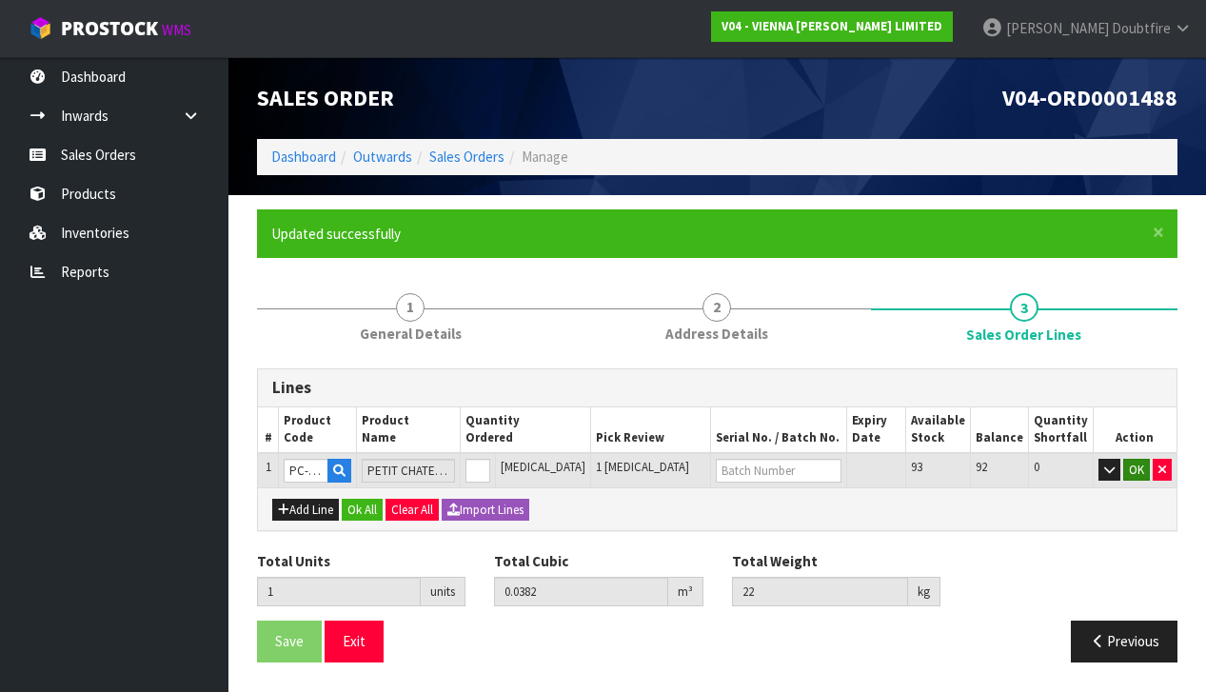
click at [1133, 468] on button "OK" at bounding box center [1136, 470] width 27 height 23
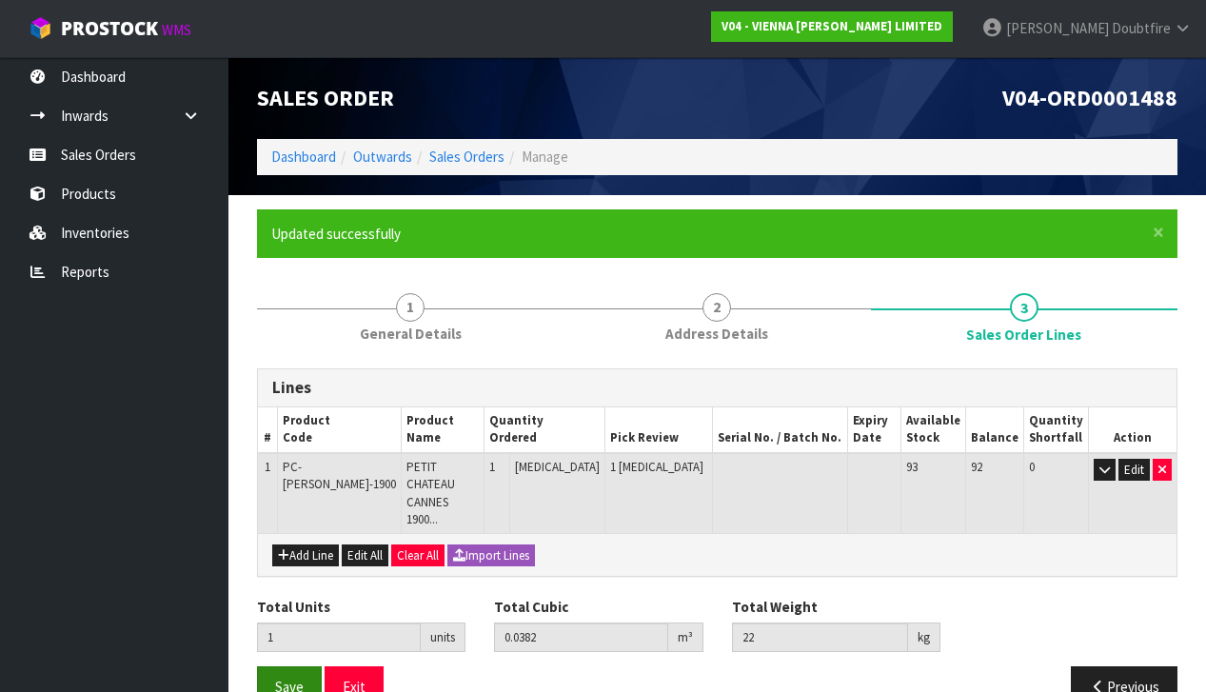
click at [287, 678] on span "Save" at bounding box center [289, 687] width 29 height 18
click at [274, 666] on button "Save" at bounding box center [289, 686] width 65 height 41
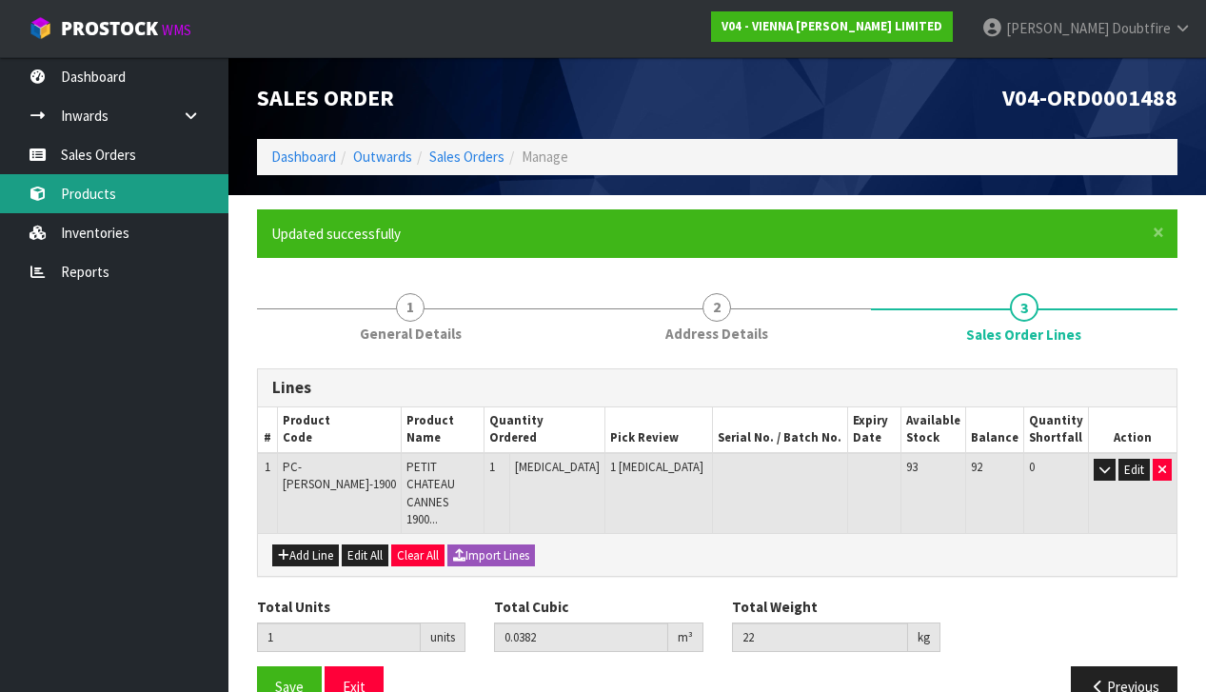
click at [110, 195] on link "Products" at bounding box center [114, 193] width 228 height 39
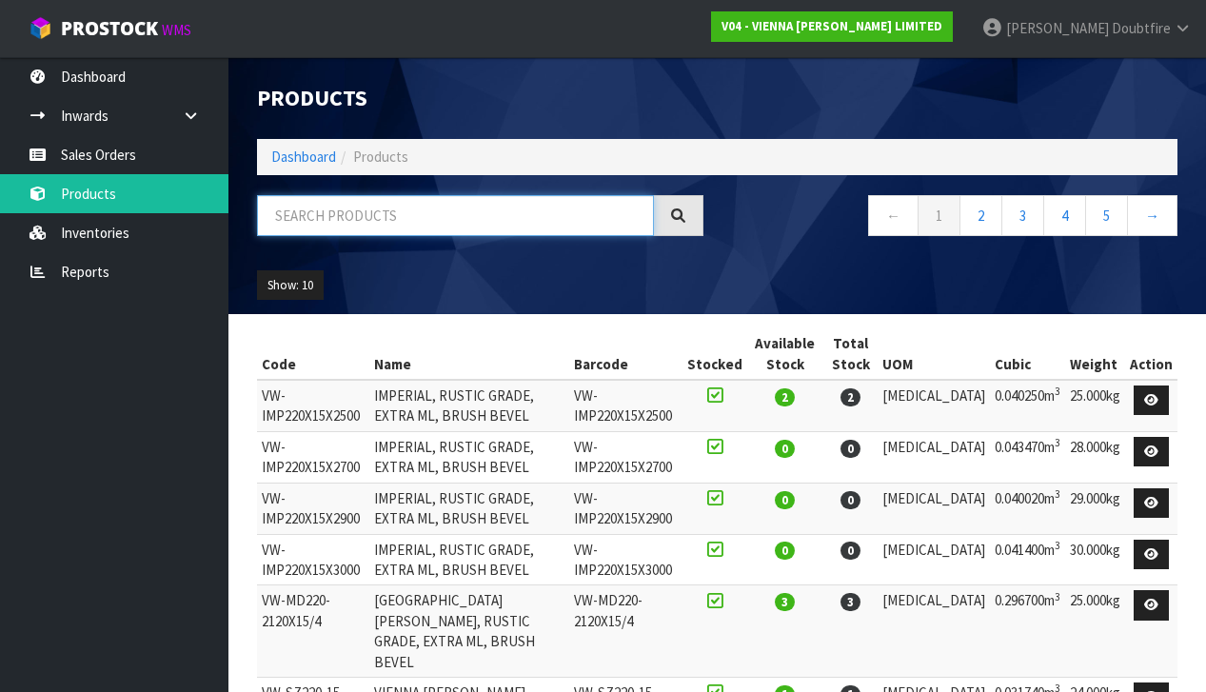
click at [311, 220] on input "text" at bounding box center [455, 215] width 397 height 41
type input "SAMPLE BOXES"
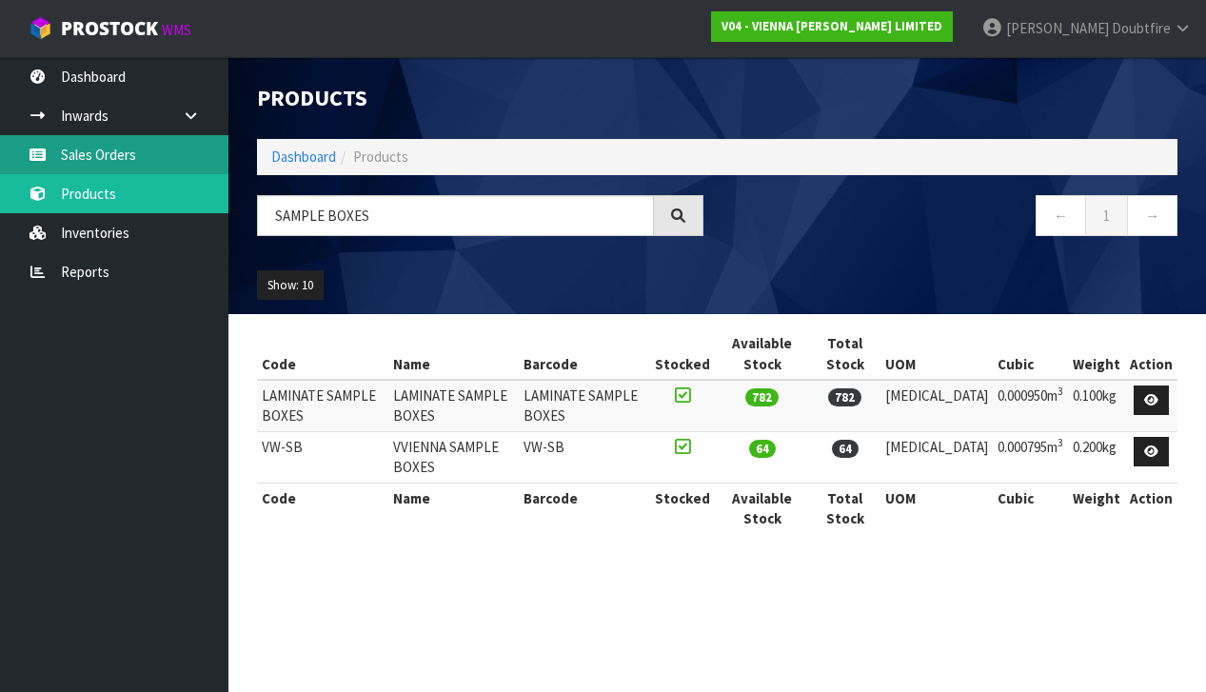
click at [102, 158] on link "Sales Orders" at bounding box center [114, 154] width 228 height 39
